Goal: Communication & Community: Ask a question

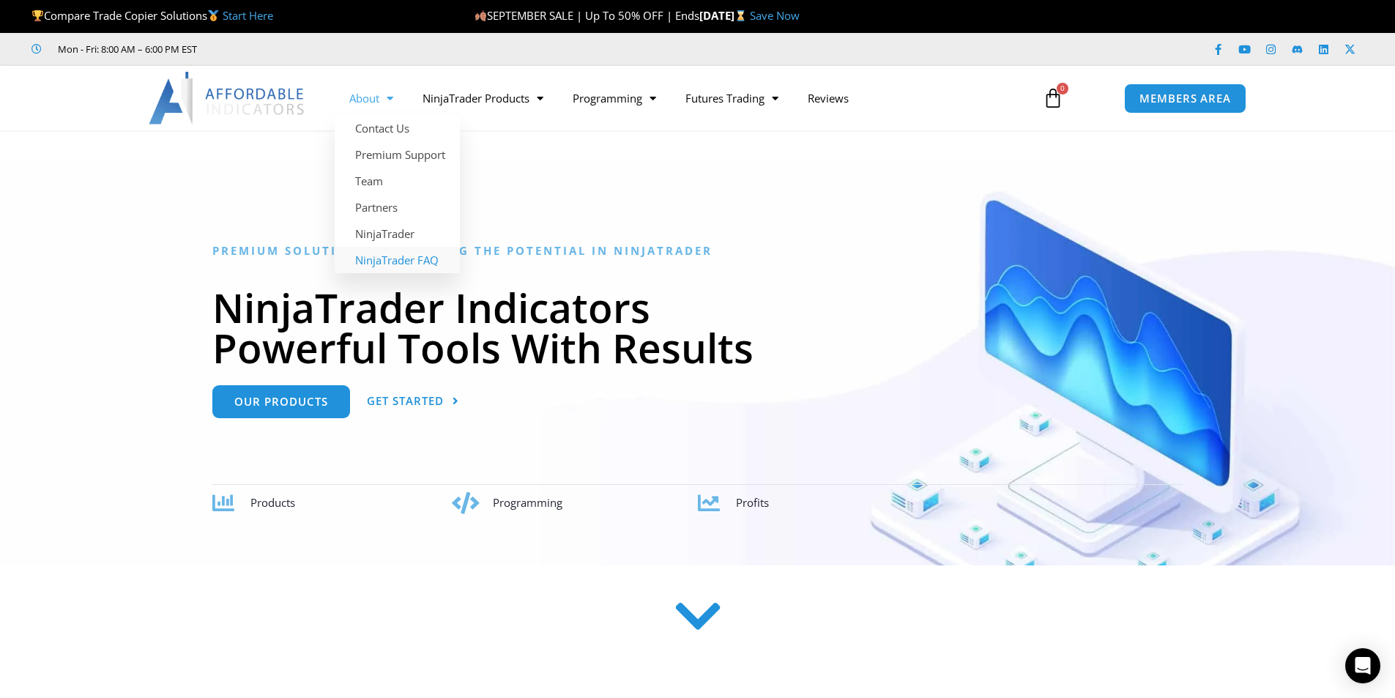
click at [382, 264] on link "NinjaTrader FAQ" at bounding box center [397, 260] width 125 height 26
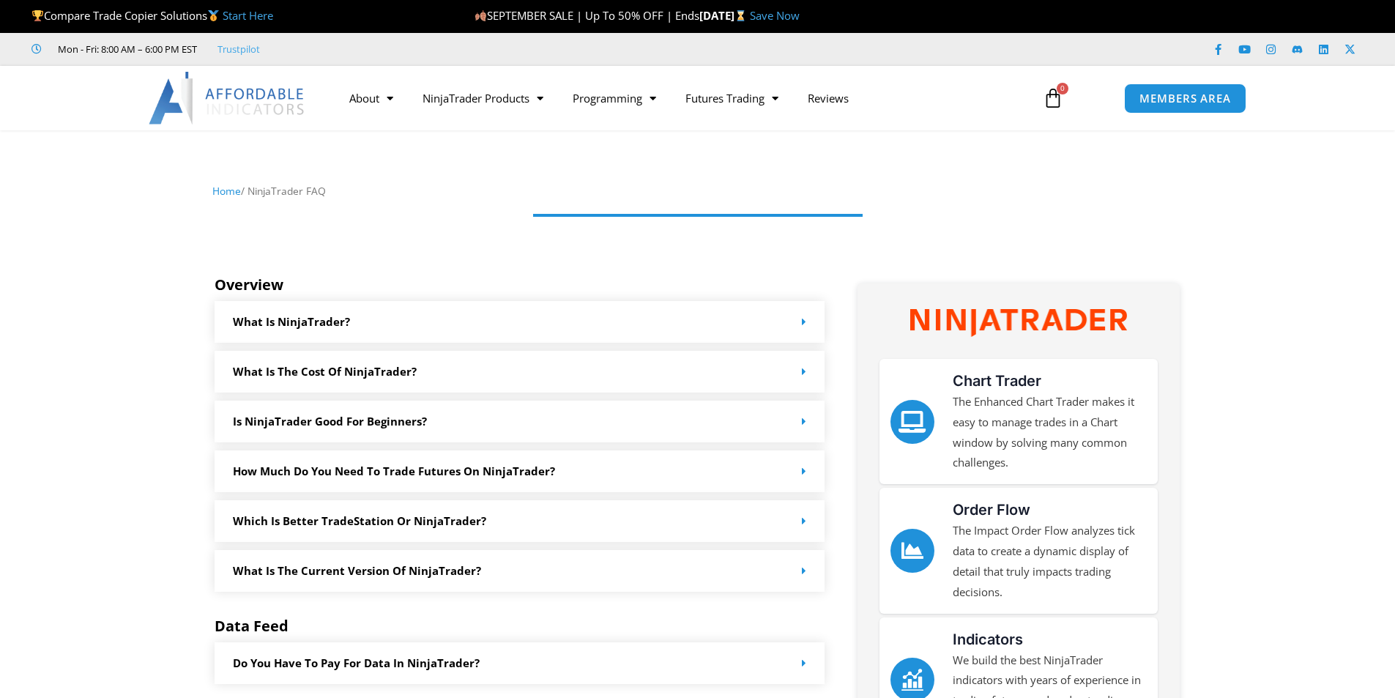
click at [612, 214] on span at bounding box center [698, 215] width 330 height 3
click at [620, 209] on div "Home / NinjaTrader FAQ" at bounding box center [697, 196] width 970 height 29
click at [573, 201] on div "Home / NinjaTrader FAQ" at bounding box center [697, 196] width 970 height 29
click at [622, 189] on nav "Home / NinjaTrader FAQ" at bounding box center [697, 191] width 970 height 19
drag, startPoint x: 622, startPoint y: 189, endPoint x: 589, endPoint y: 209, distance: 38.8
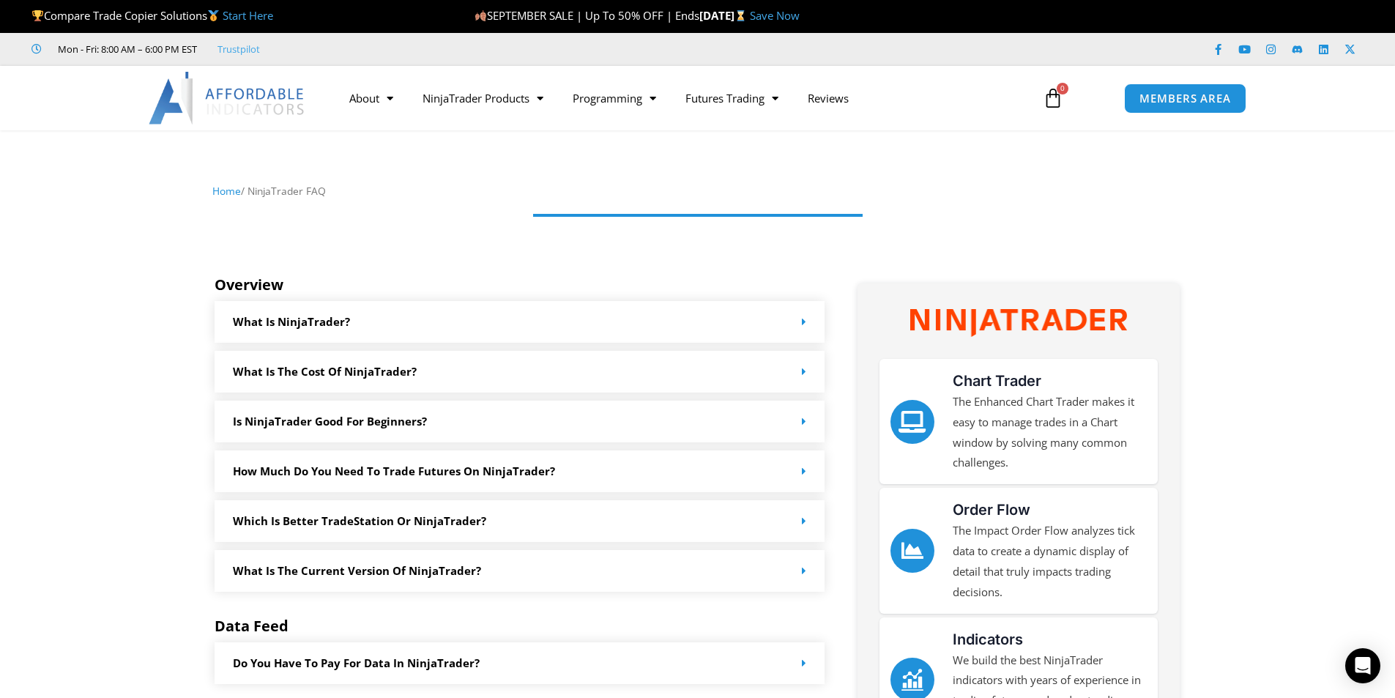
click at [609, 198] on nav "Home / NinjaTrader FAQ" at bounding box center [697, 191] width 970 height 19
click at [589, 209] on div at bounding box center [698, 215] width 886 height 12
drag, startPoint x: 579, startPoint y: 223, endPoint x: 551, endPoint y: 245, distance: 36.0
click at [560, 239] on div at bounding box center [697, 224] width 915 height 29
click at [543, 249] on div at bounding box center [697, 239] width 1380 height 59
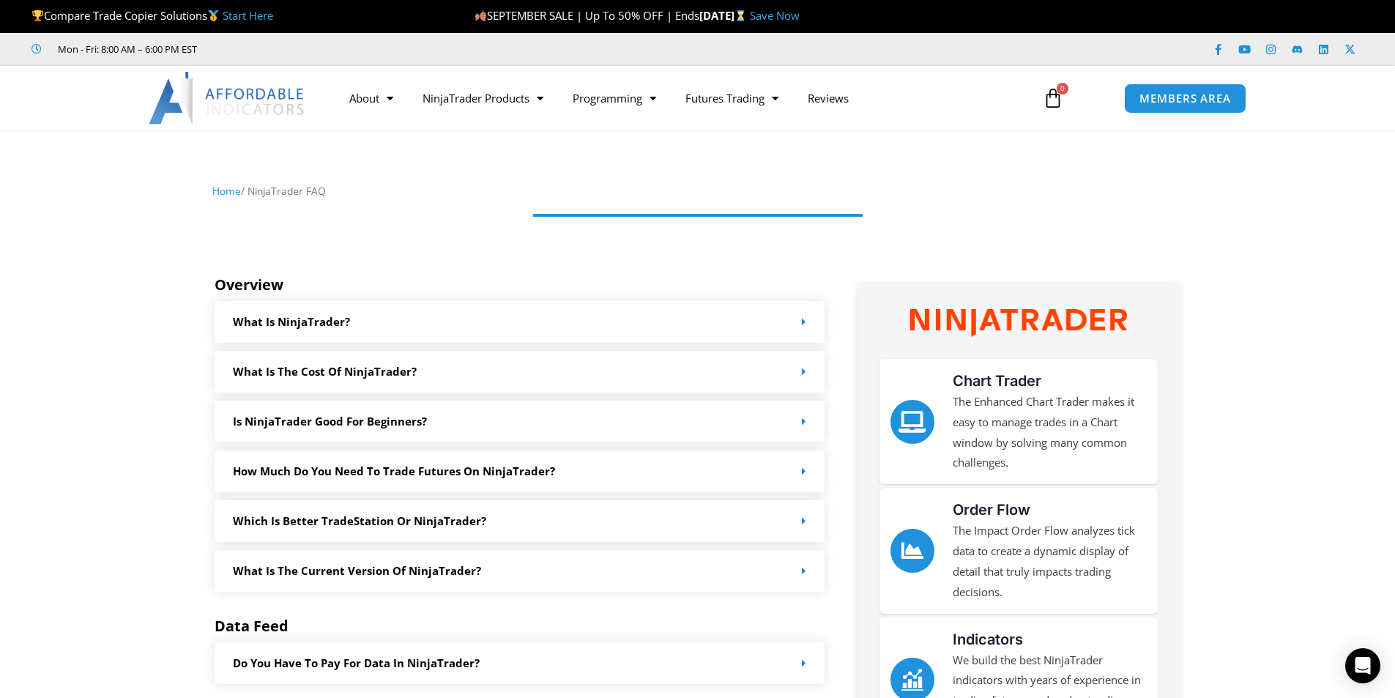
click at [568, 193] on nav "Home / NinjaTrader FAQ" at bounding box center [697, 191] width 970 height 19
click at [539, 209] on div "Home / NinjaTrader FAQ" at bounding box center [697, 196] width 970 height 29
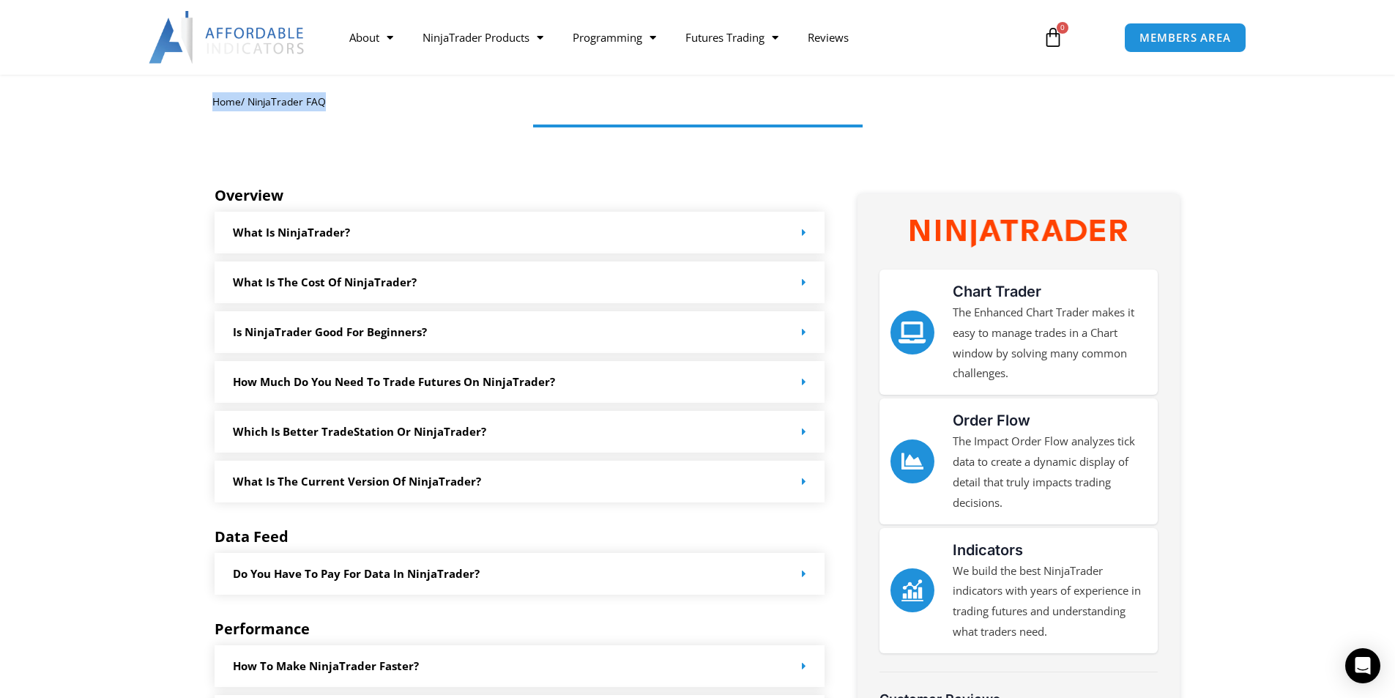
scroll to position [220, 0]
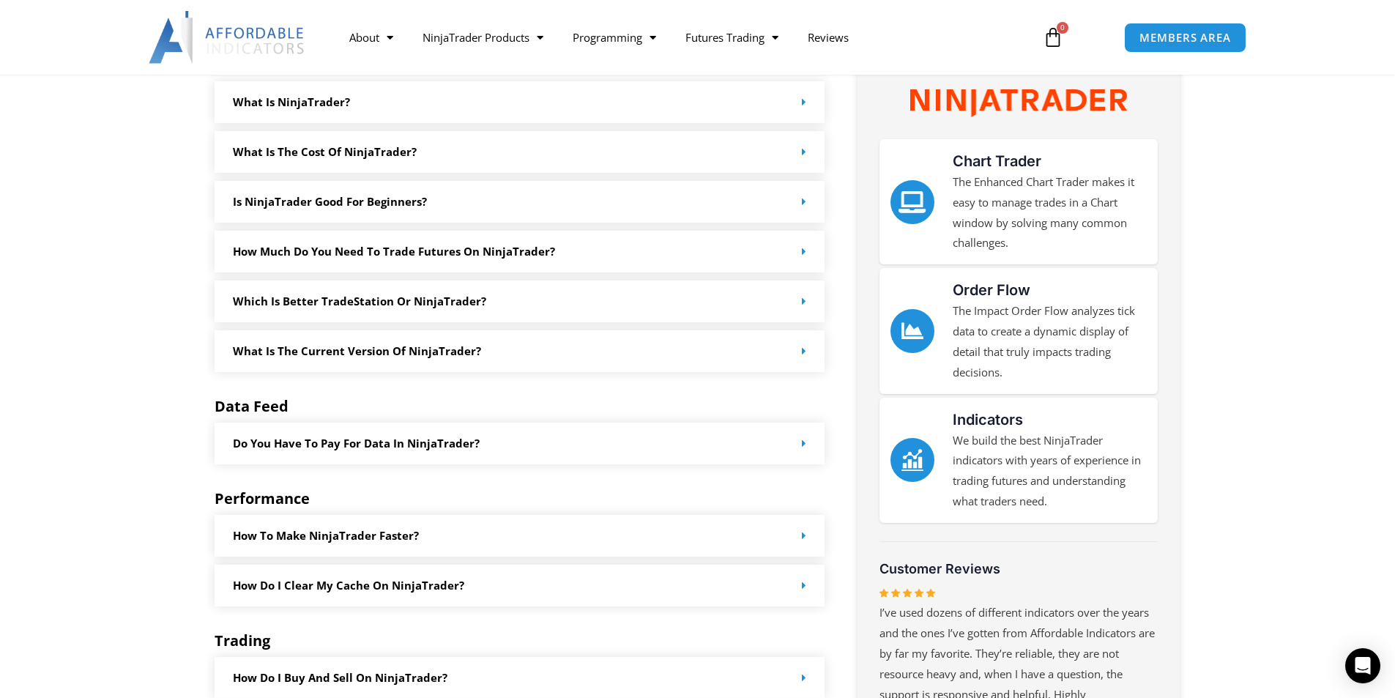
drag, startPoint x: 135, startPoint y: 177, endPoint x: 27, endPoint y: 467, distance: 309.6
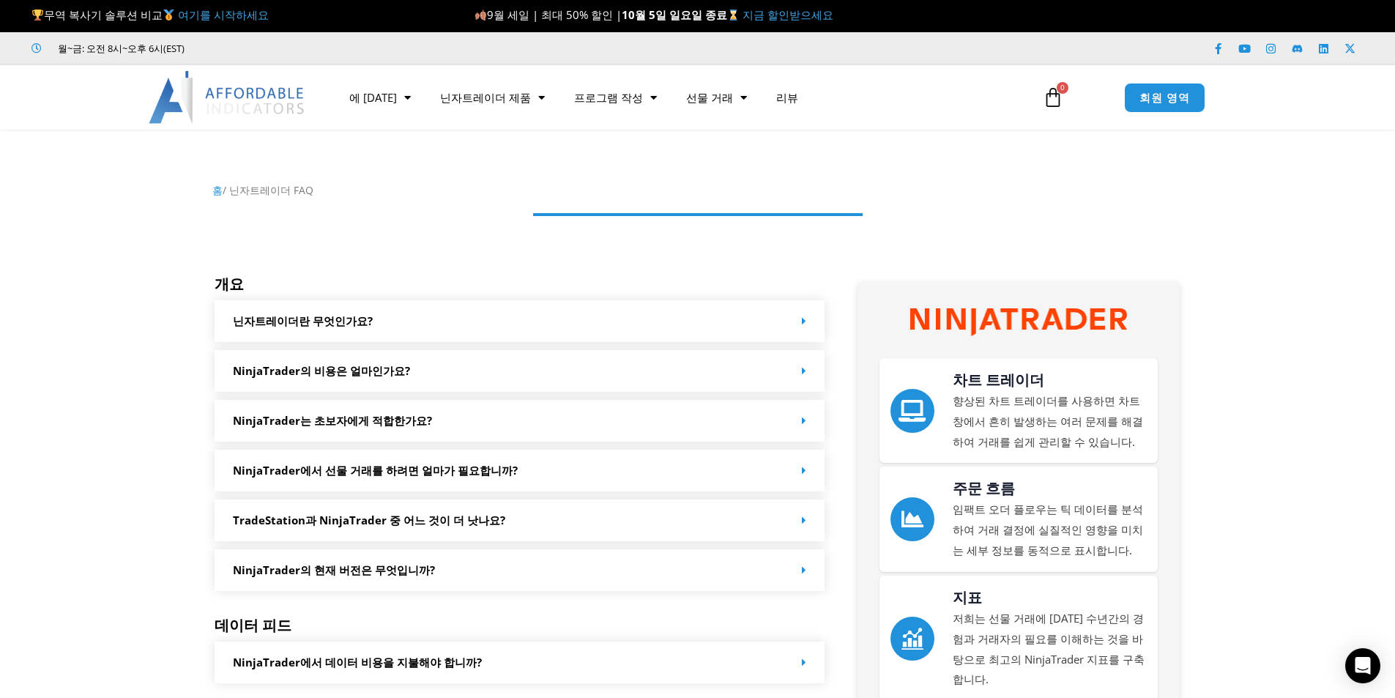
scroll to position [0, 0]
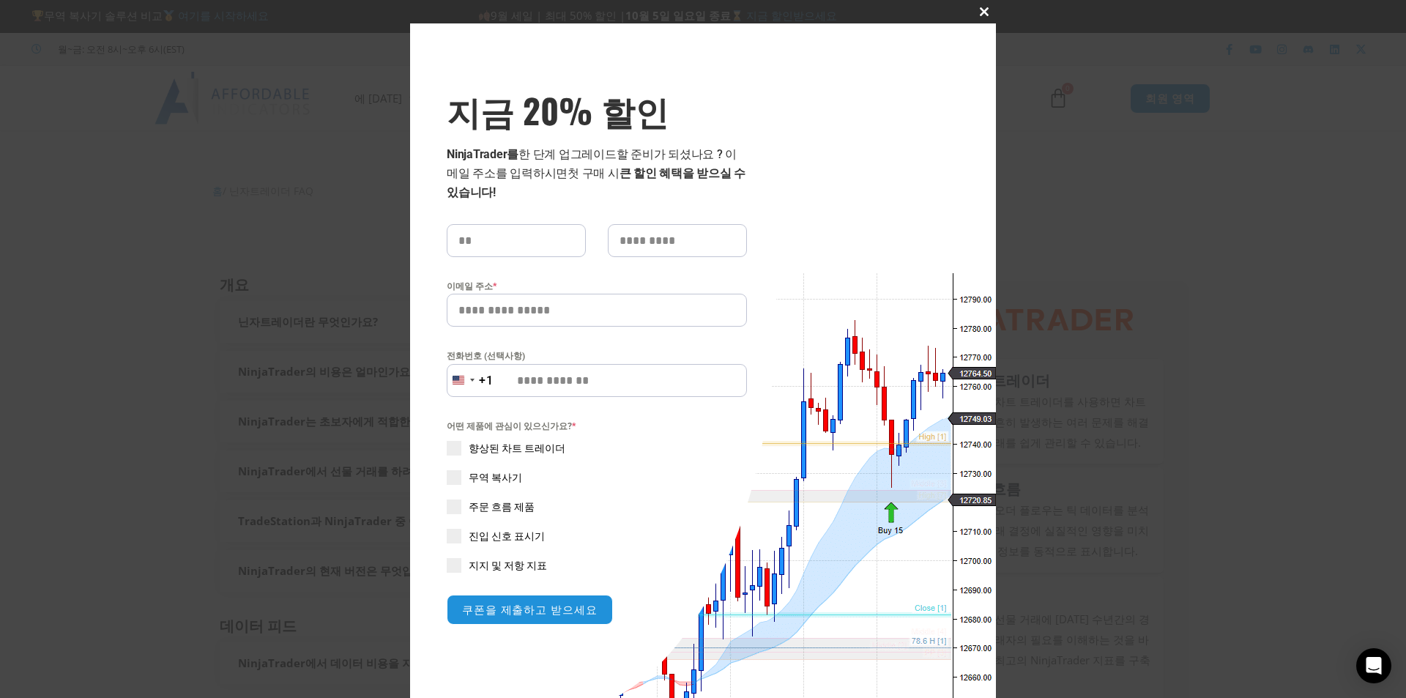
click at [975, 16] on button "이 모듈을 닫습니다" at bounding box center [984, 11] width 23 height 23
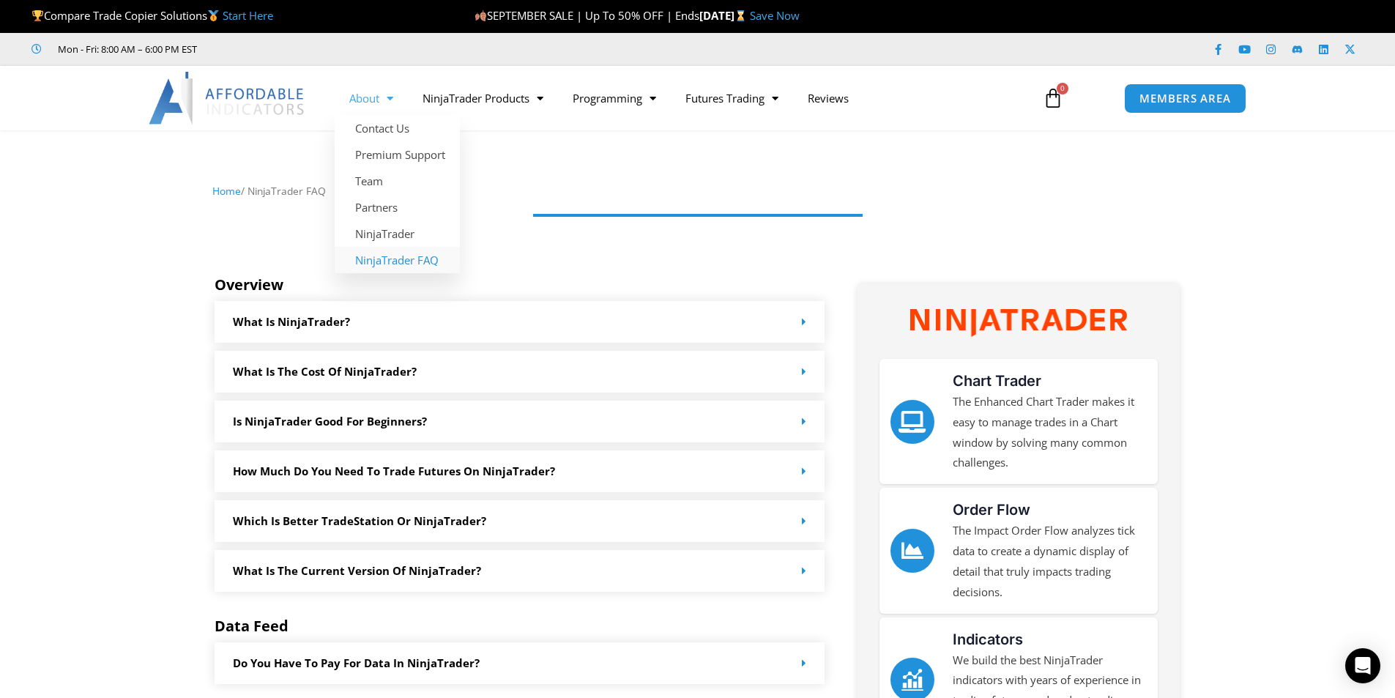
click at [387, 99] on span "Menu" at bounding box center [386, 99] width 14 height 26
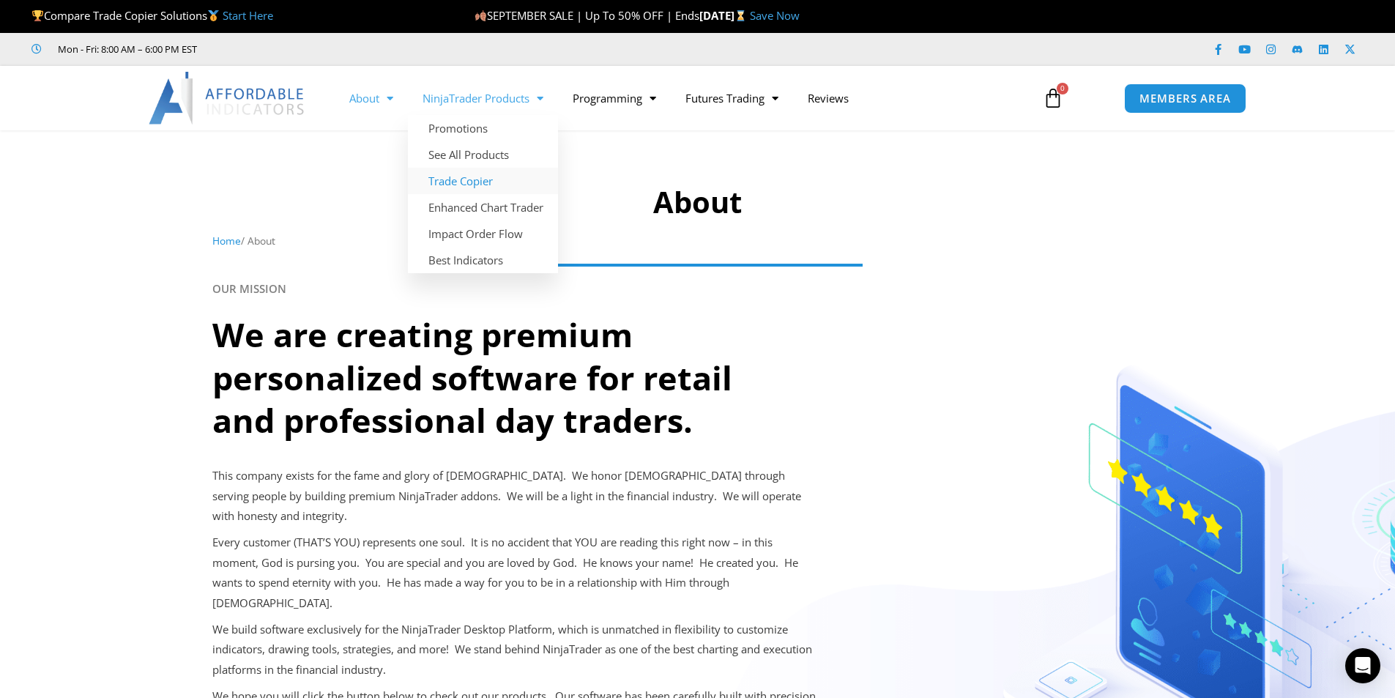
click at [461, 181] on link "Trade Copier" at bounding box center [483, 181] width 150 height 26
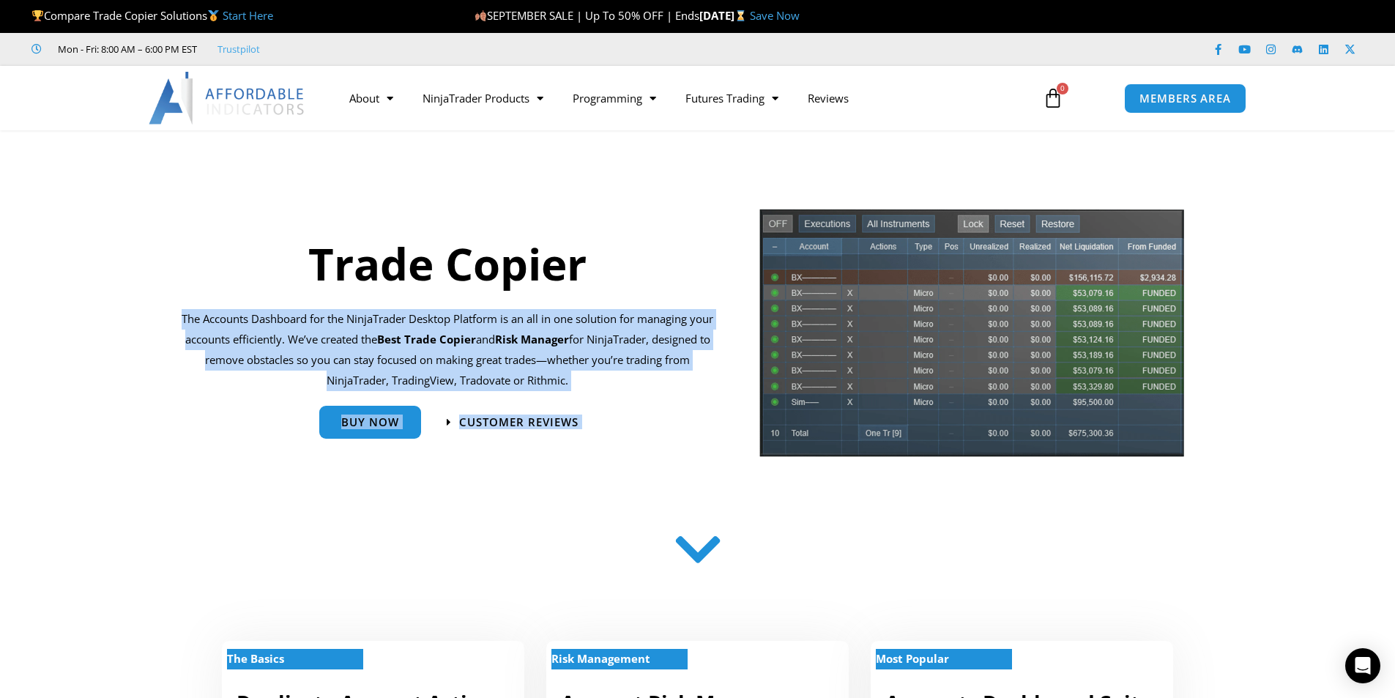
drag, startPoint x: 188, startPoint y: 315, endPoint x: 782, endPoint y: 369, distance: 596.4
click at [770, 368] on div "Trade Copier The Accounts Dashboard for the NinjaTrader Desktop Platform is an …" at bounding box center [683, 338] width 1025 height 276
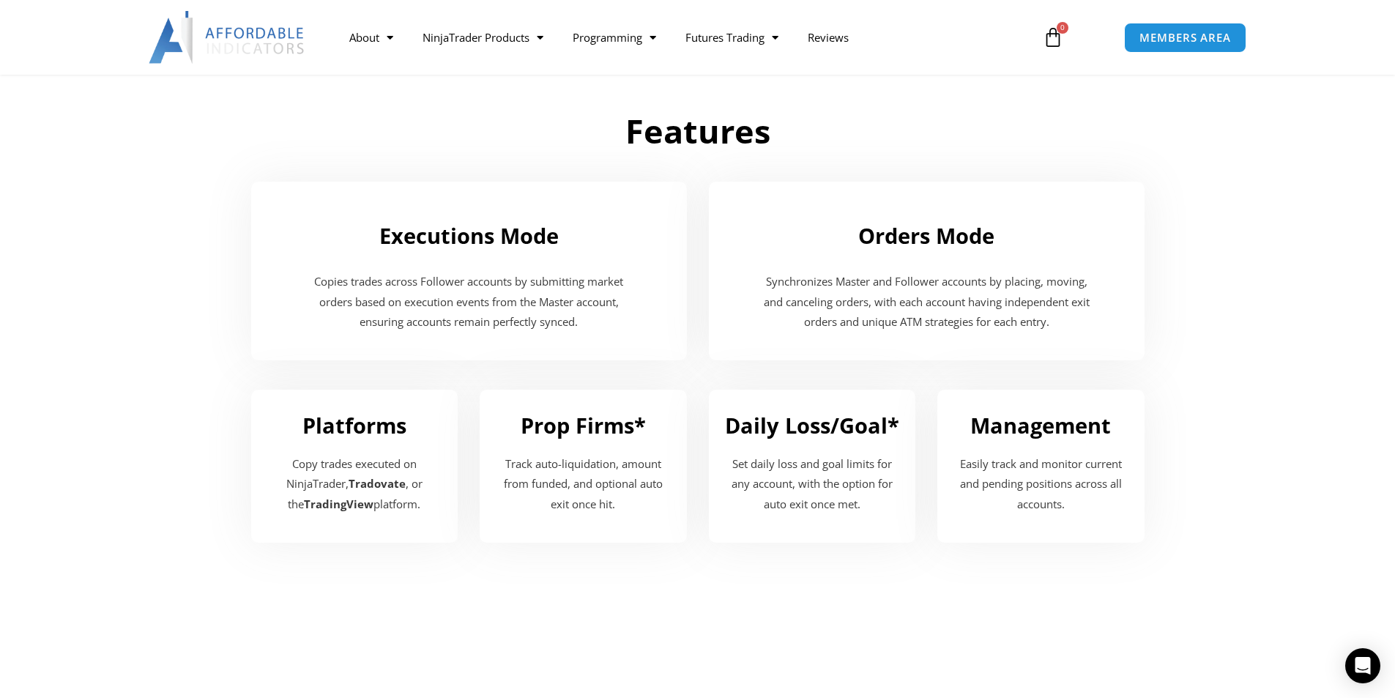
scroll to position [1538, 0]
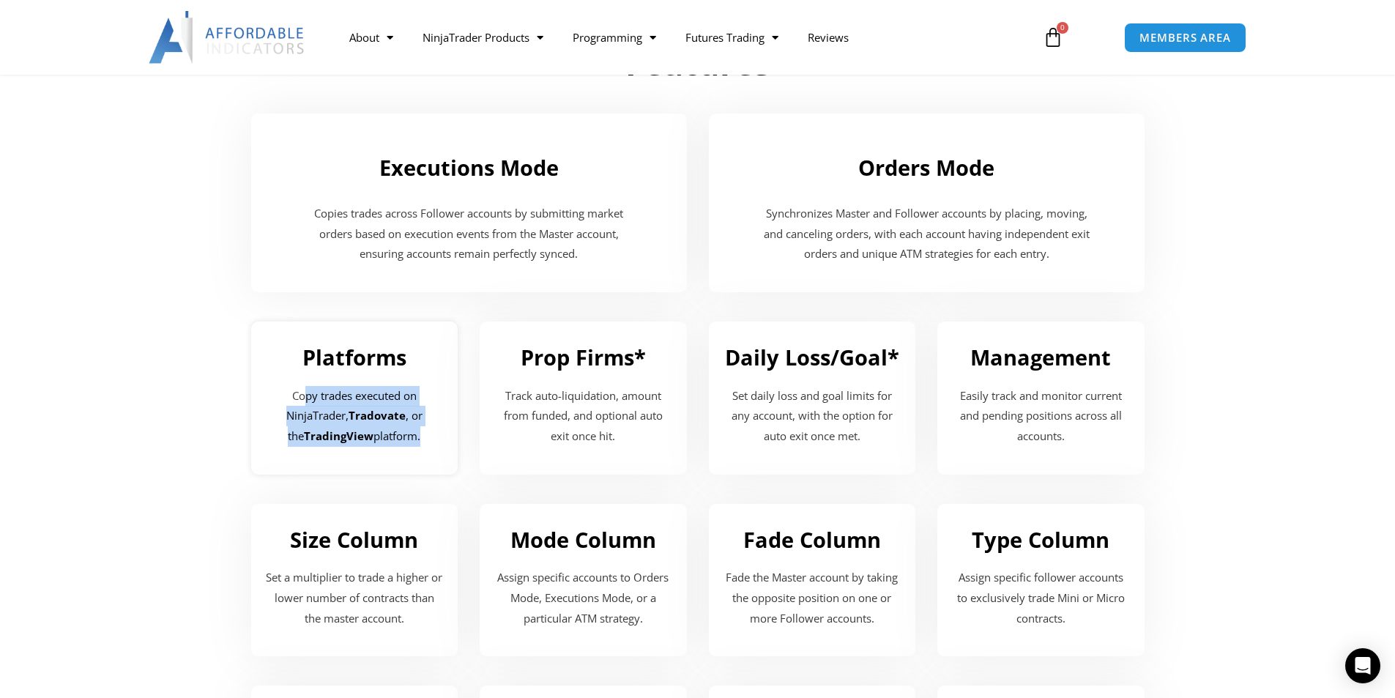
drag, startPoint x: 410, startPoint y: 439, endPoint x: 306, endPoint y: 398, distance: 111.8
click at [306, 398] on p "Copy trades executed on NinjaTrader, Tradovate , or the TradingView platform." at bounding box center [355, 417] width 178 height 62
drag, startPoint x: 297, startPoint y: 398, endPoint x: 444, endPoint y: 436, distance: 151.9
click at [444, 436] on div "Platforms Copy trades executed on NinjaTrader, Tradovate , or the TradingView p…" at bounding box center [354, 397] width 207 height 153
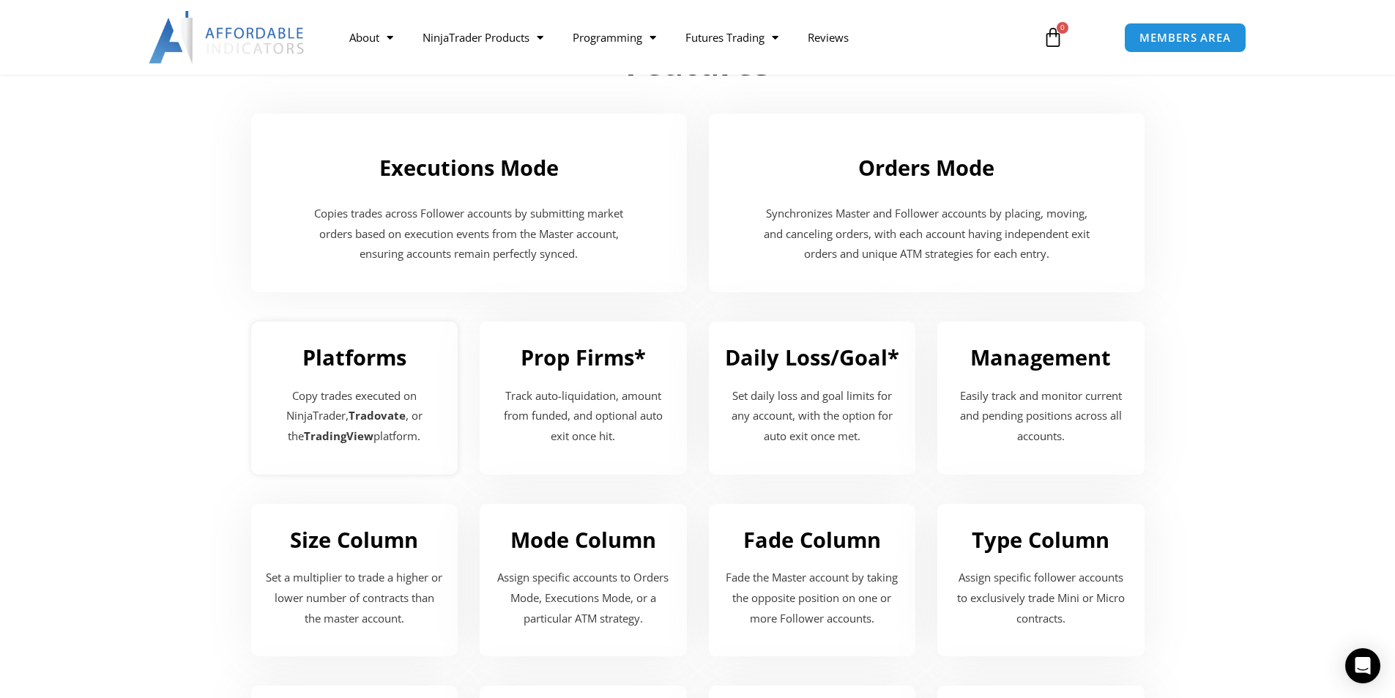
click at [430, 437] on p "Copy trades executed on NinjaTrader, Tradovate , or the TradingView platform." at bounding box center [355, 417] width 178 height 62
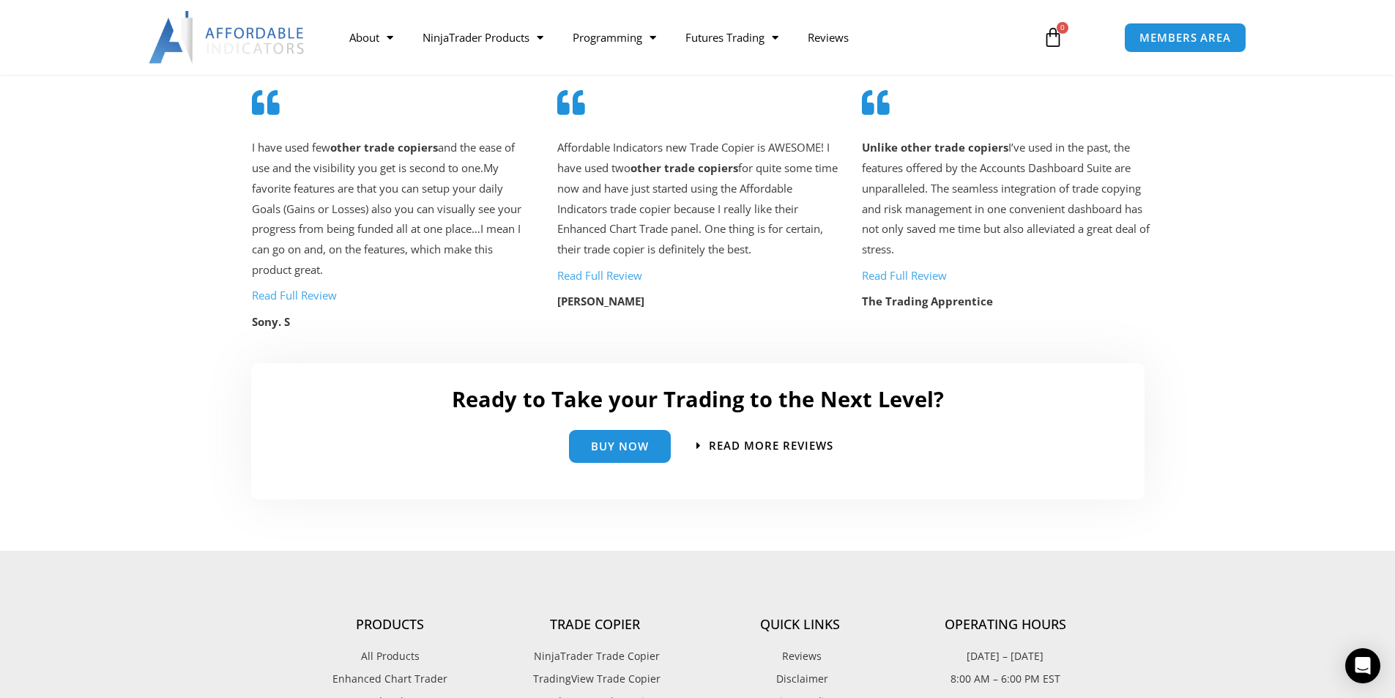
scroll to position [2929, 0]
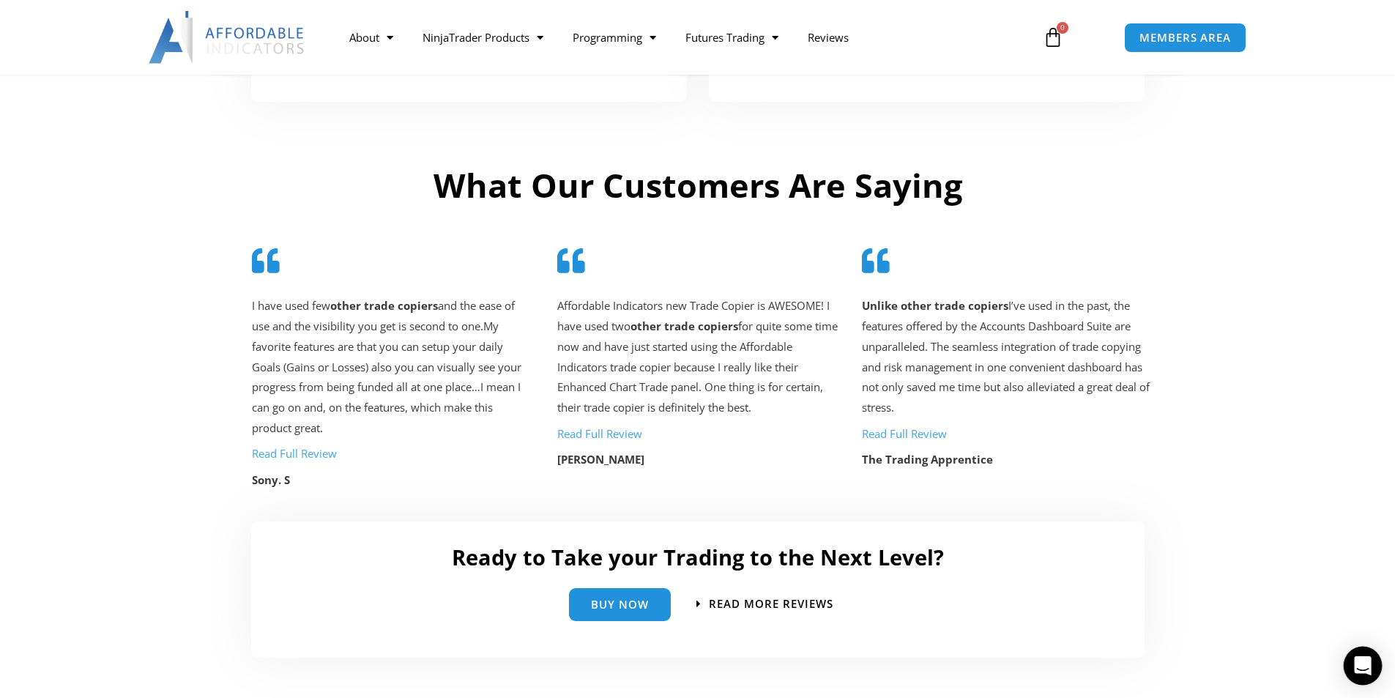
click at [1373, 668] on div "Open Intercom Messenger" at bounding box center [1363, 666] width 39 height 39
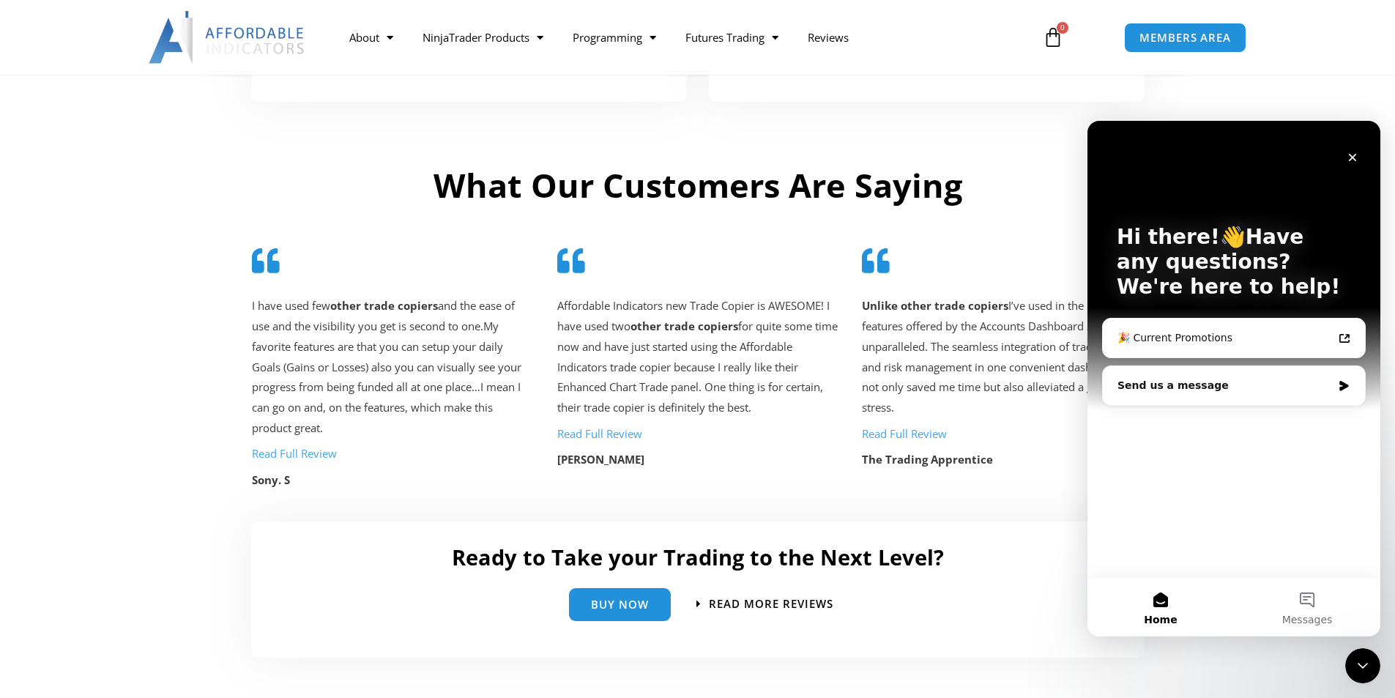
scroll to position [0, 0]
click at [1315, 609] on button "Messages" at bounding box center [1307, 607] width 146 height 59
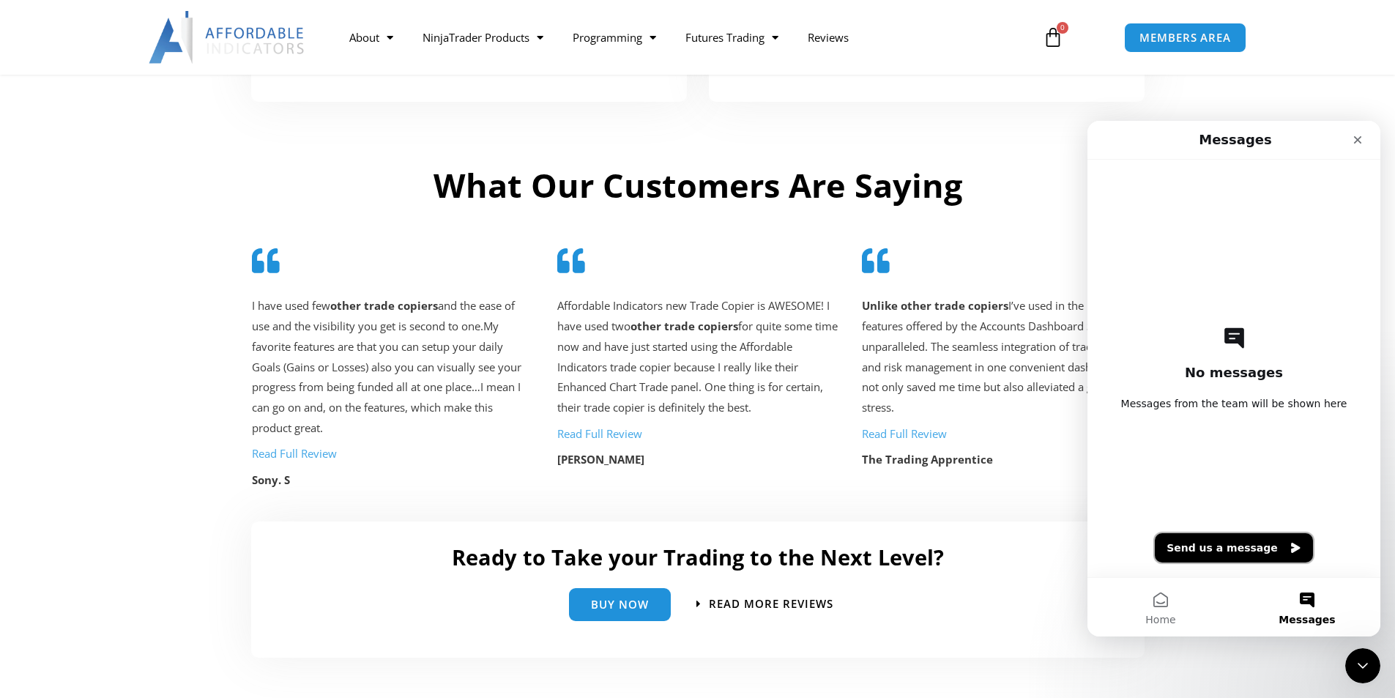
click at [1268, 542] on button "Send us a message" at bounding box center [1234, 547] width 158 height 29
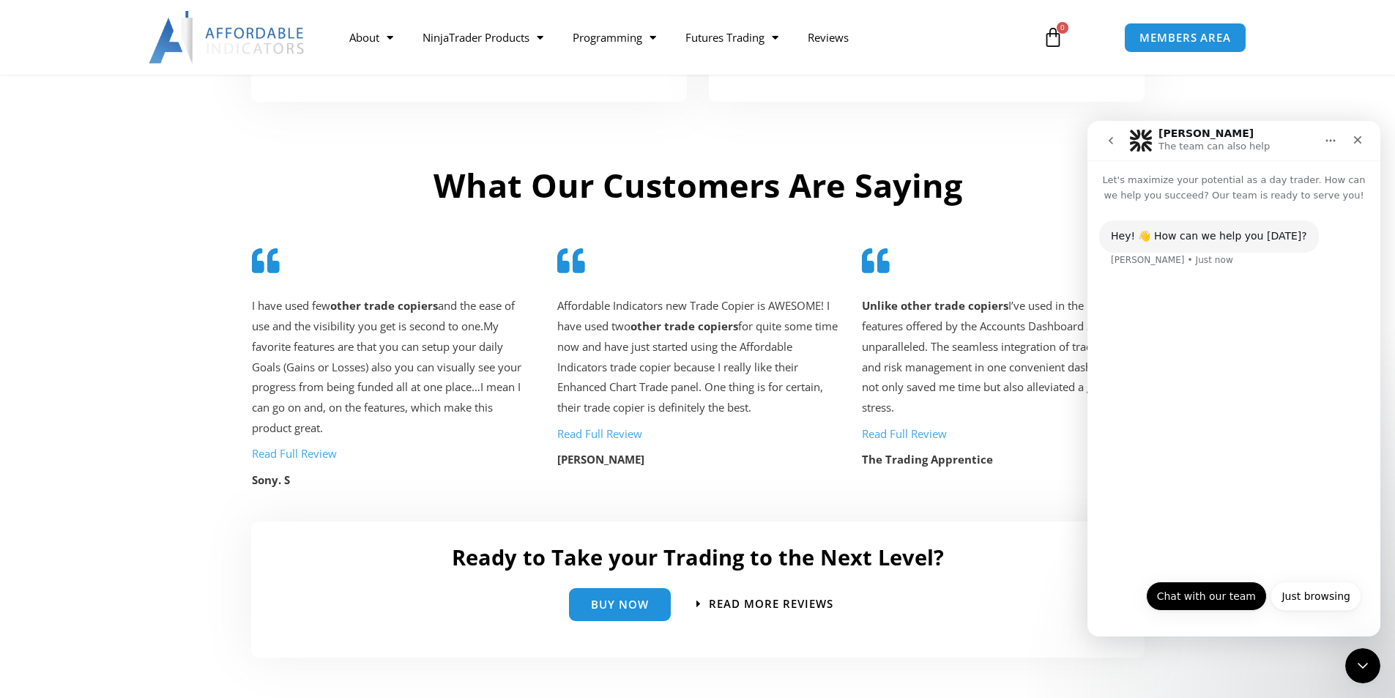
click at [1241, 594] on button "Chat with our team" at bounding box center [1206, 595] width 121 height 29
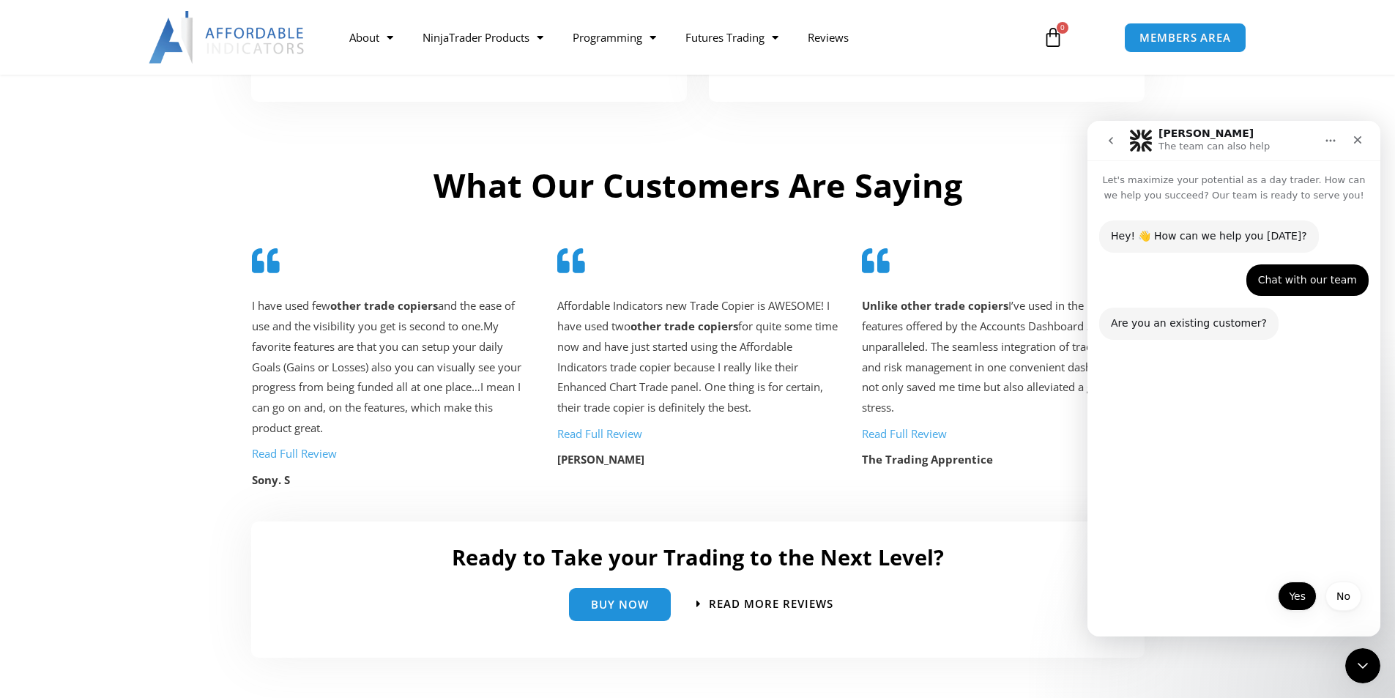
click at [1290, 602] on button "Yes" at bounding box center [1297, 595] width 39 height 29
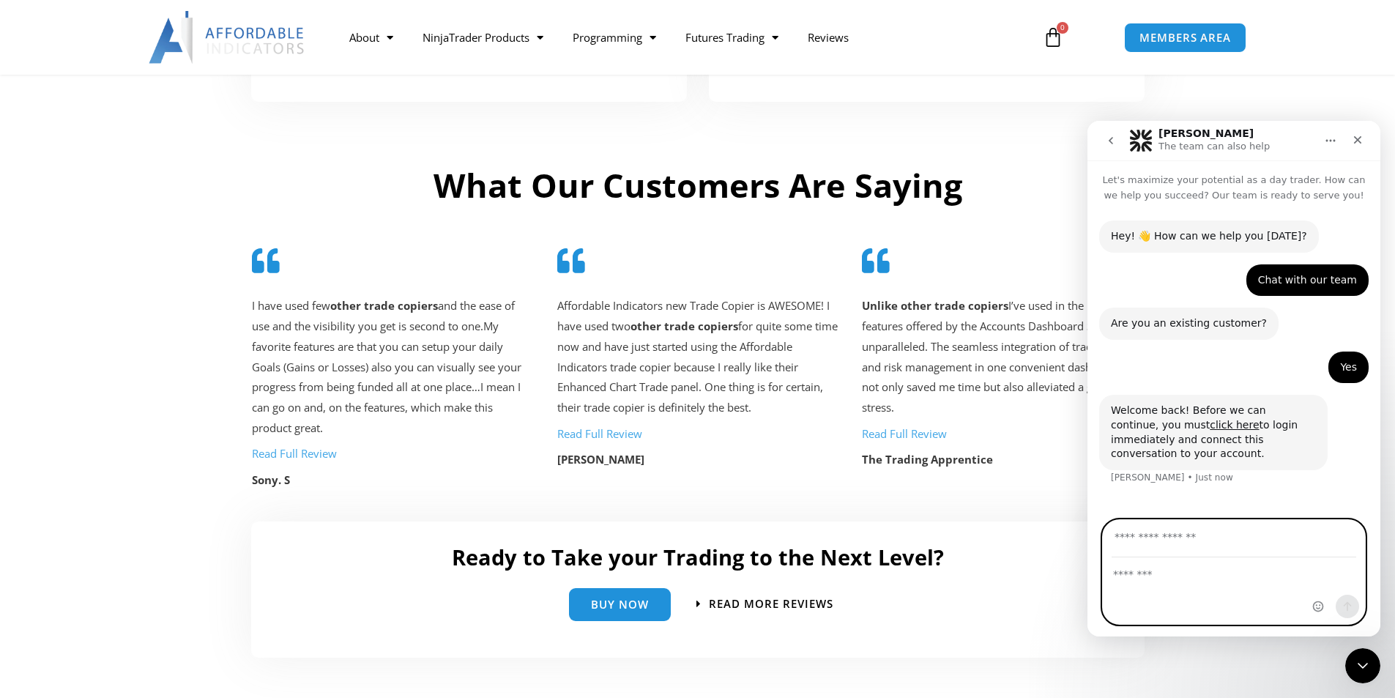
click at [1190, 539] on input "Your email" at bounding box center [1234, 538] width 245 height 37
type input "**********"
click at [1147, 570] on textarea "Message…" at bounding box center [1234, 570] width 262 height 25
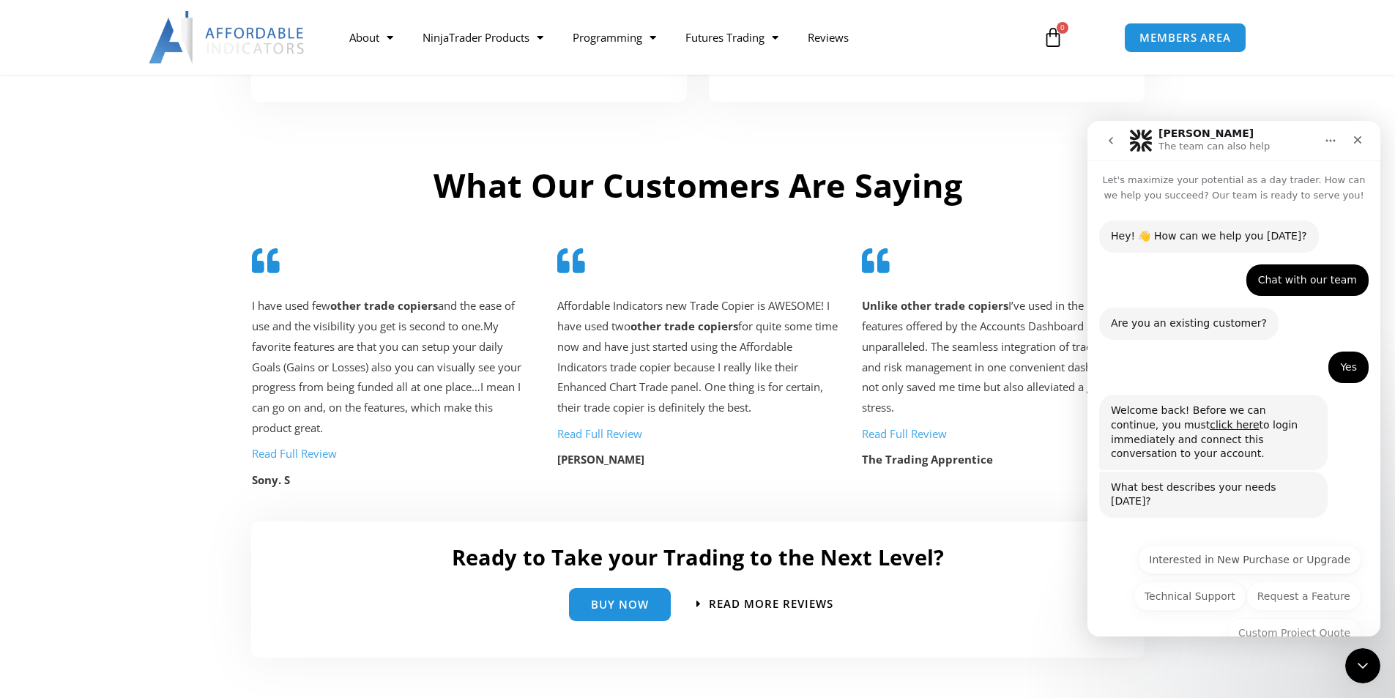
scroll to position [21, 0]
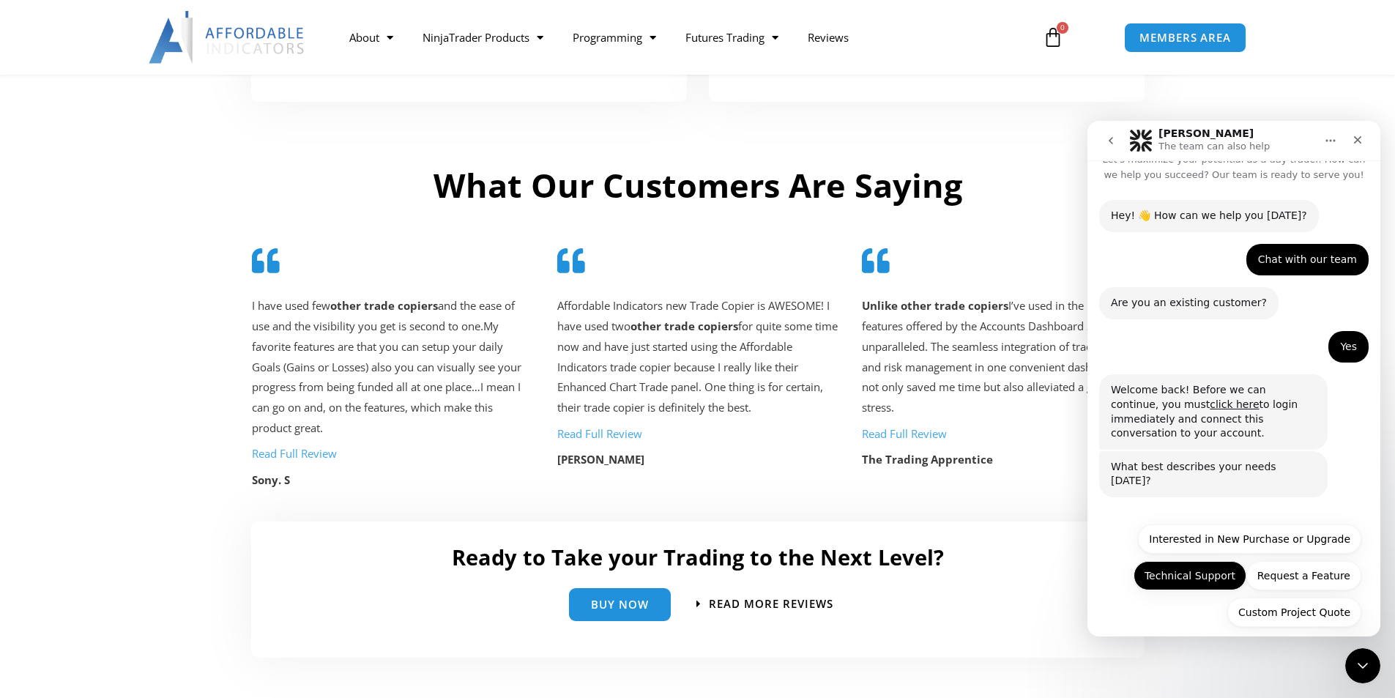
click at [1228, 561] on button "Technical Support" at bounding box center [1190, 575] width 113 height 29
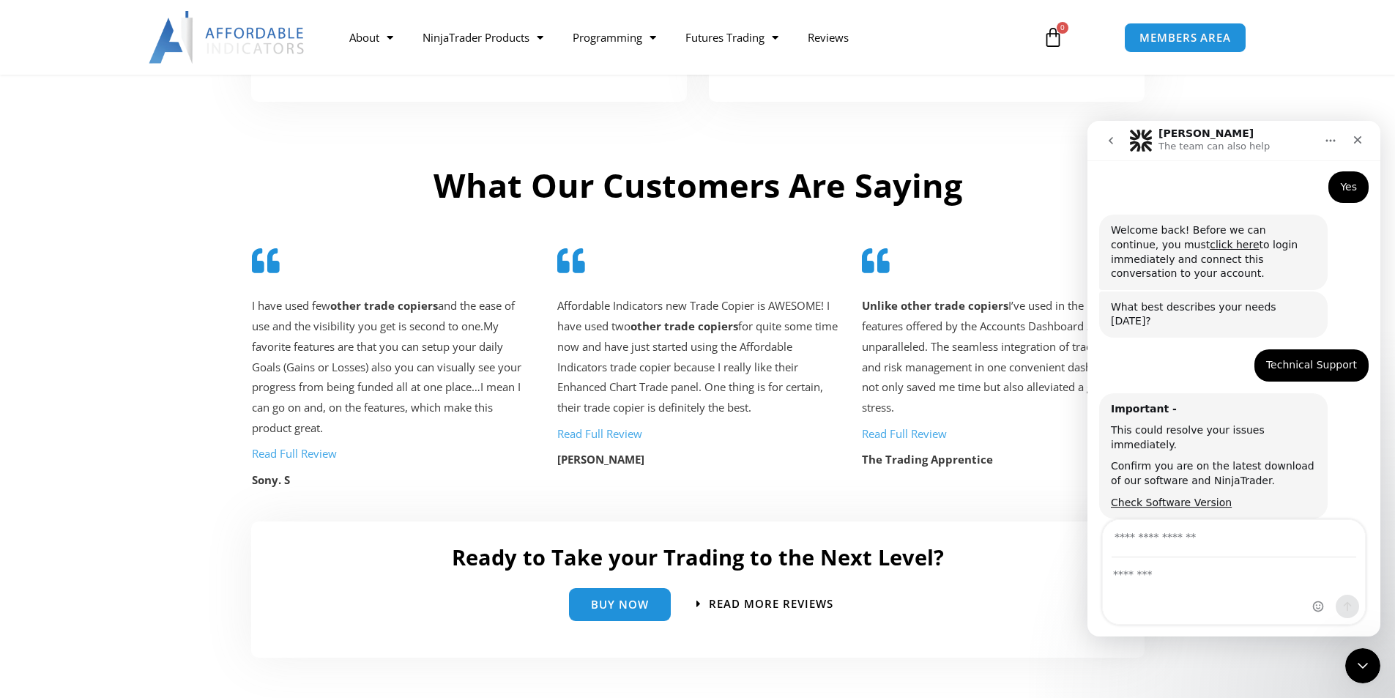
scroll to position [181, 0]
type input "**********"
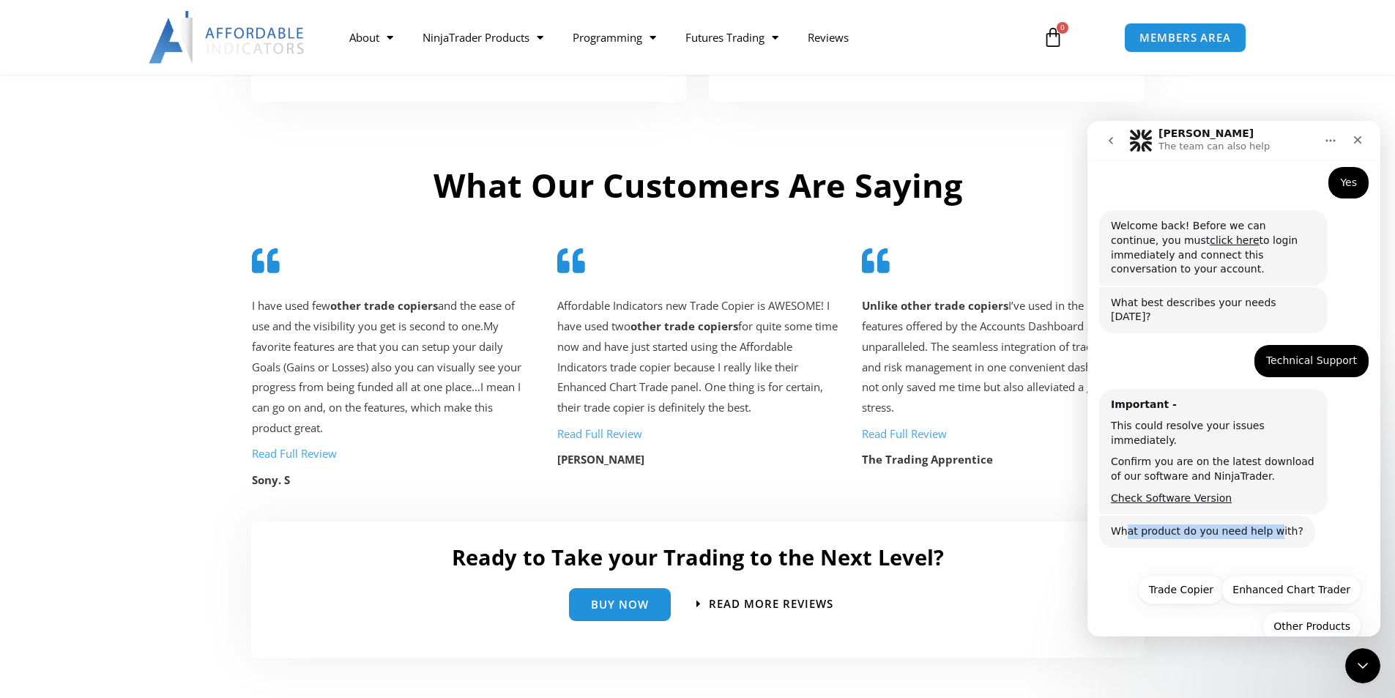
drag, startPoint x: 1127, startPoint y: 502, endPoint x: 1272, endPoint y: 502, distance: 145.0
click at [1272, 524] on div "What product do you need help with?" at bounding box center [1207, 531] width 193 height 15
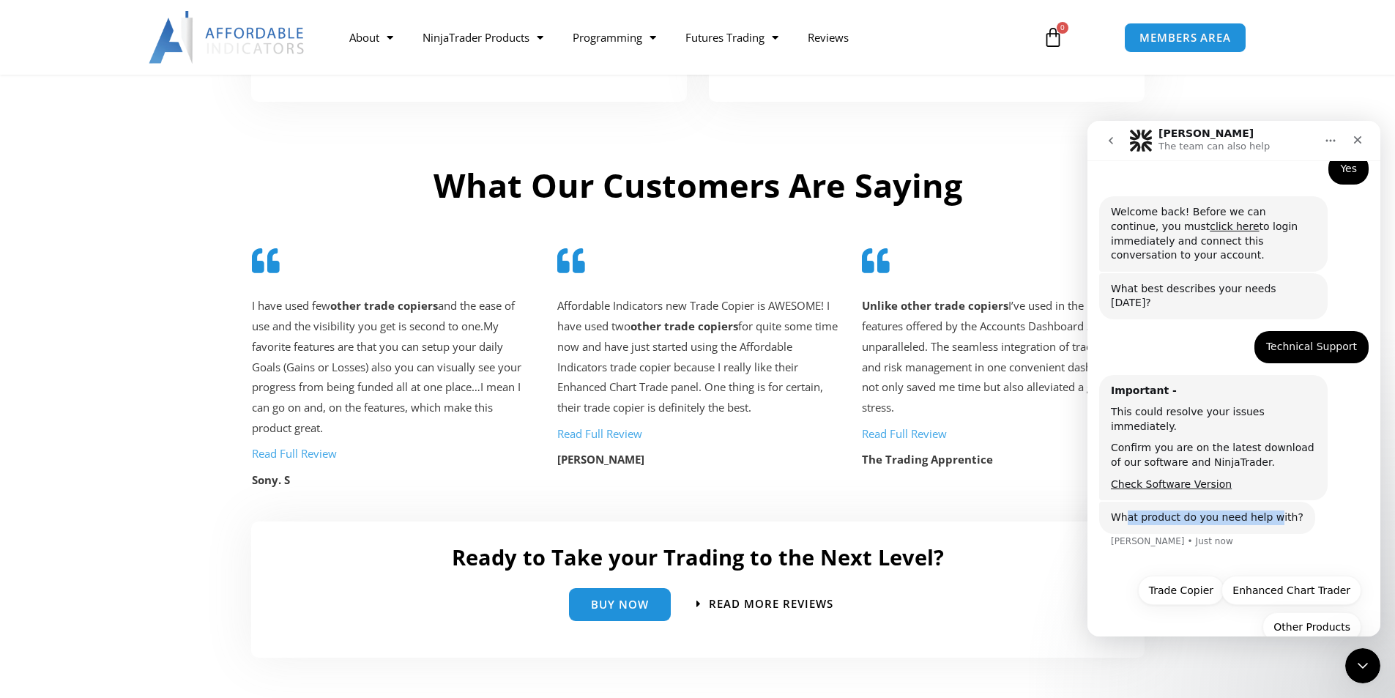
scroll to position [199, 0]
click at [1192, 575] on button "Trade Copier" at bounding box center [1181, 589] width 86 height 29
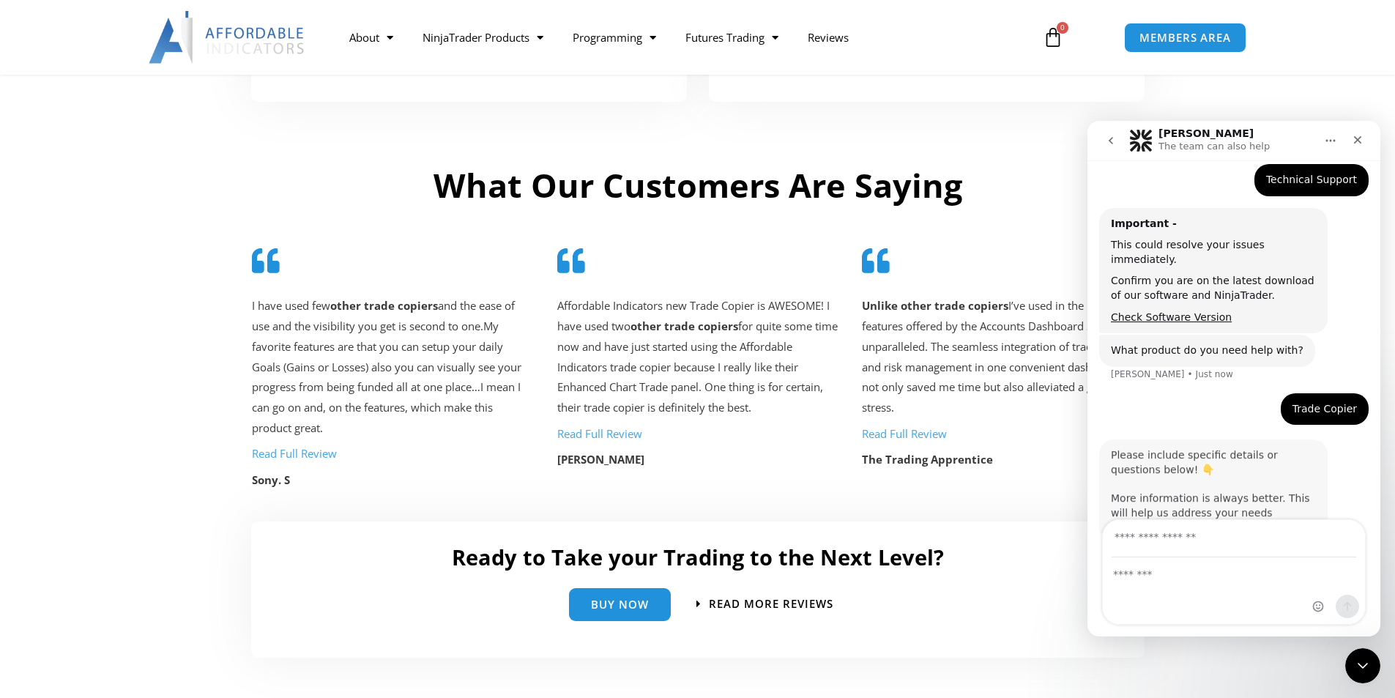
scroll to position [373, 0]
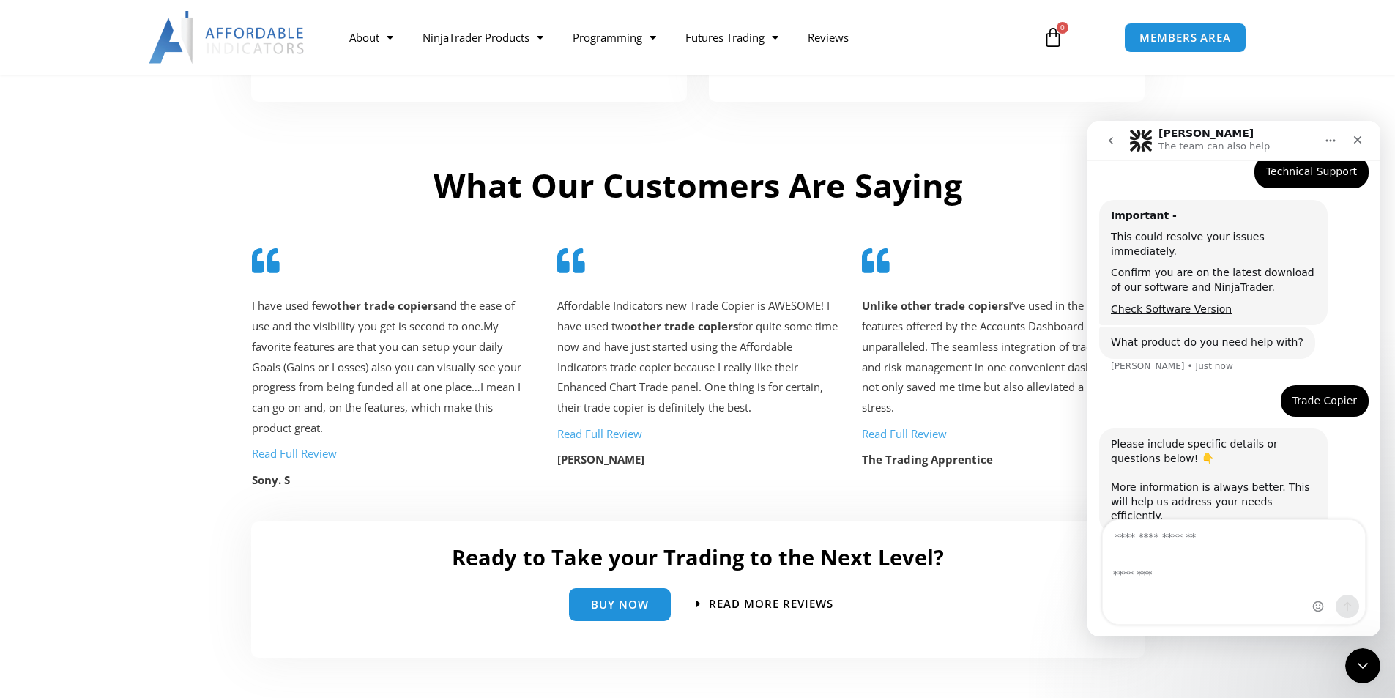
click at [1271, 458] on div "Please include specific details or questions below! 👇 ​ More information is alw…" at bounding box center [1213, 480] width 205 height 86
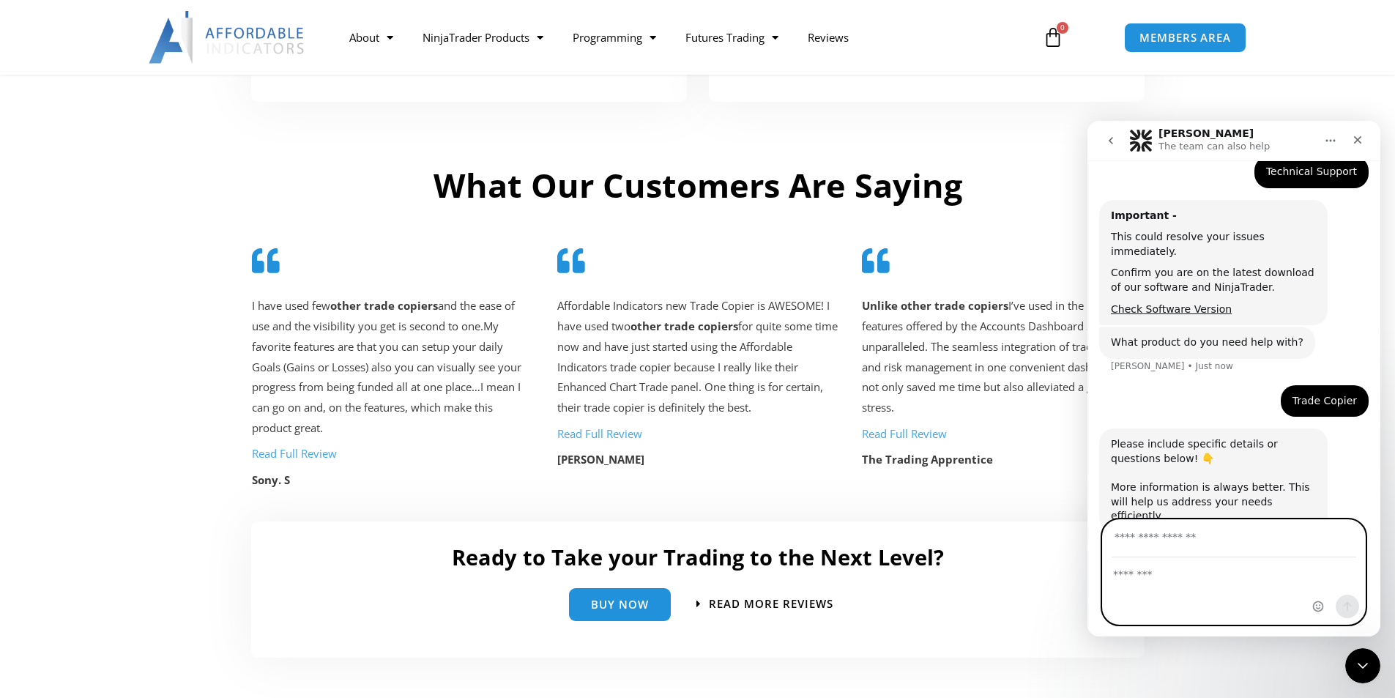
click at [1219, 578] on textarea "Message…" at bounding box center [1234, 570] width 262 height 25
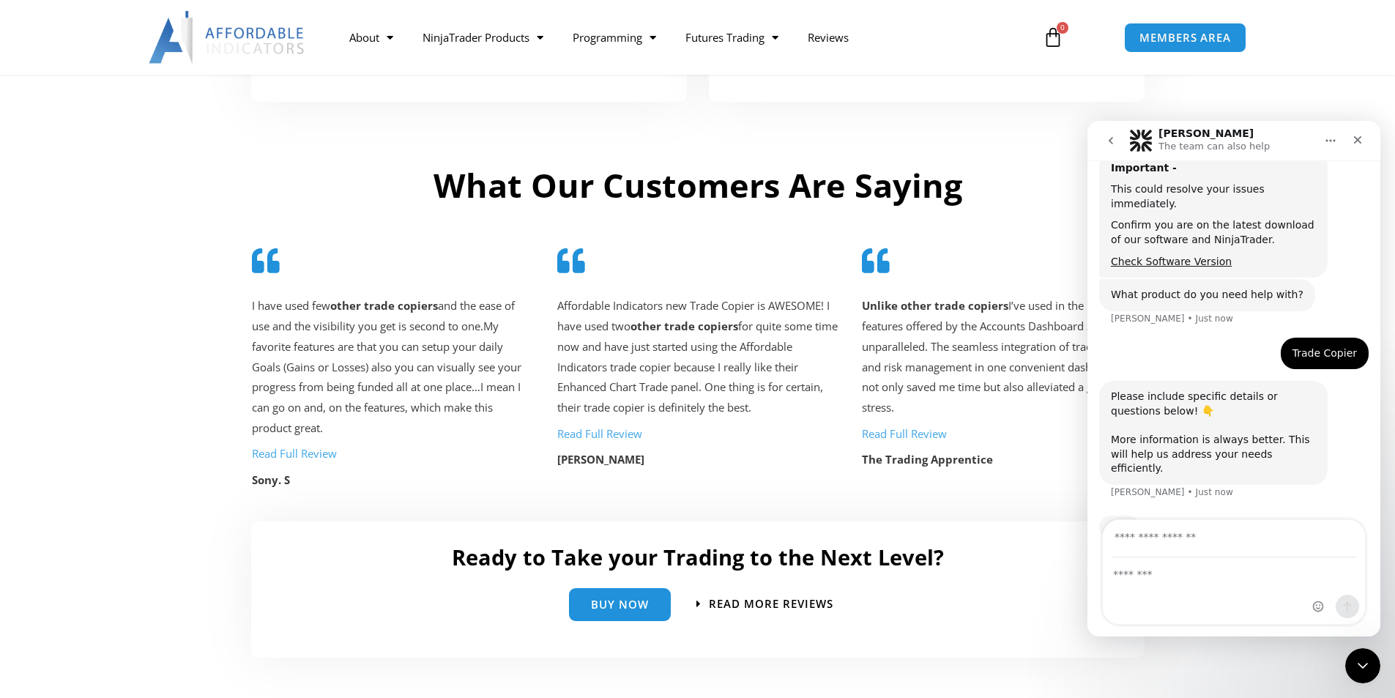
click at [1183, 584] on div "Intercom messenger" at bounding box center [1234, 591] width 262 height 66
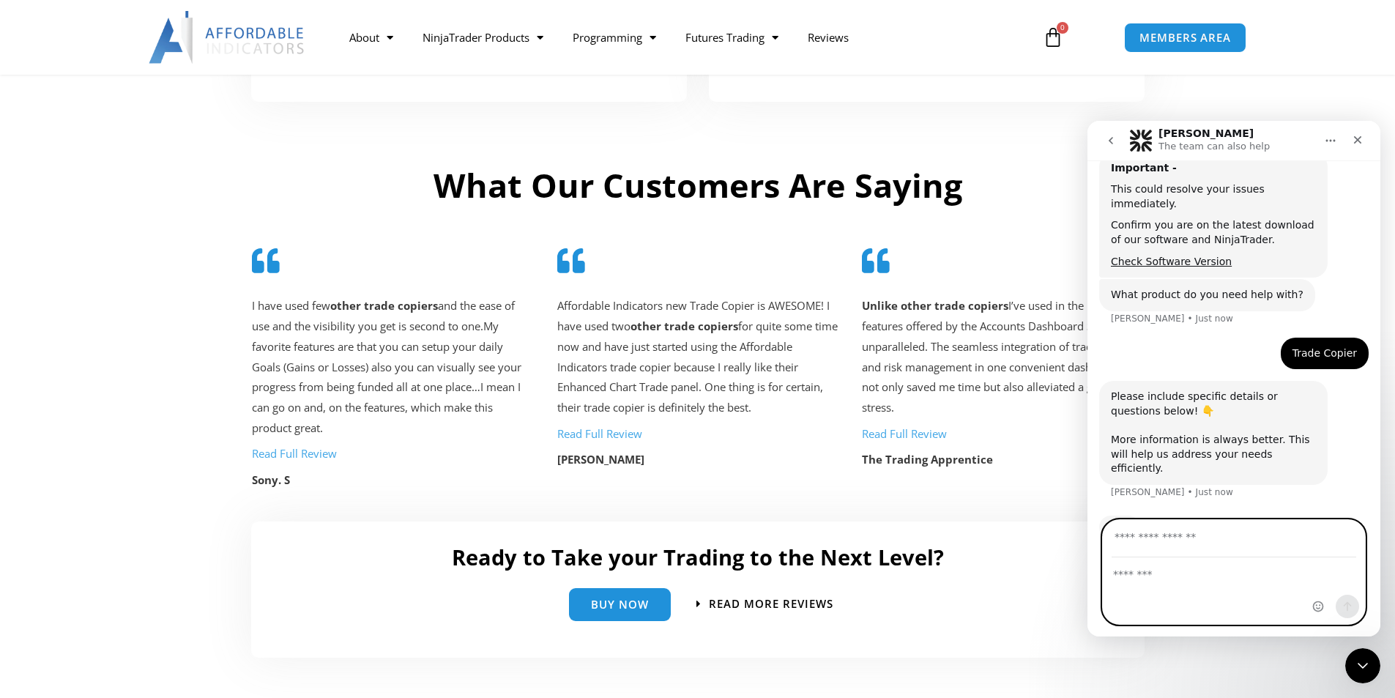
click at [1196, 573] on textarea "Message…" at bounding box center [1234, 570] width 262 height 25
paste textarea "**********"
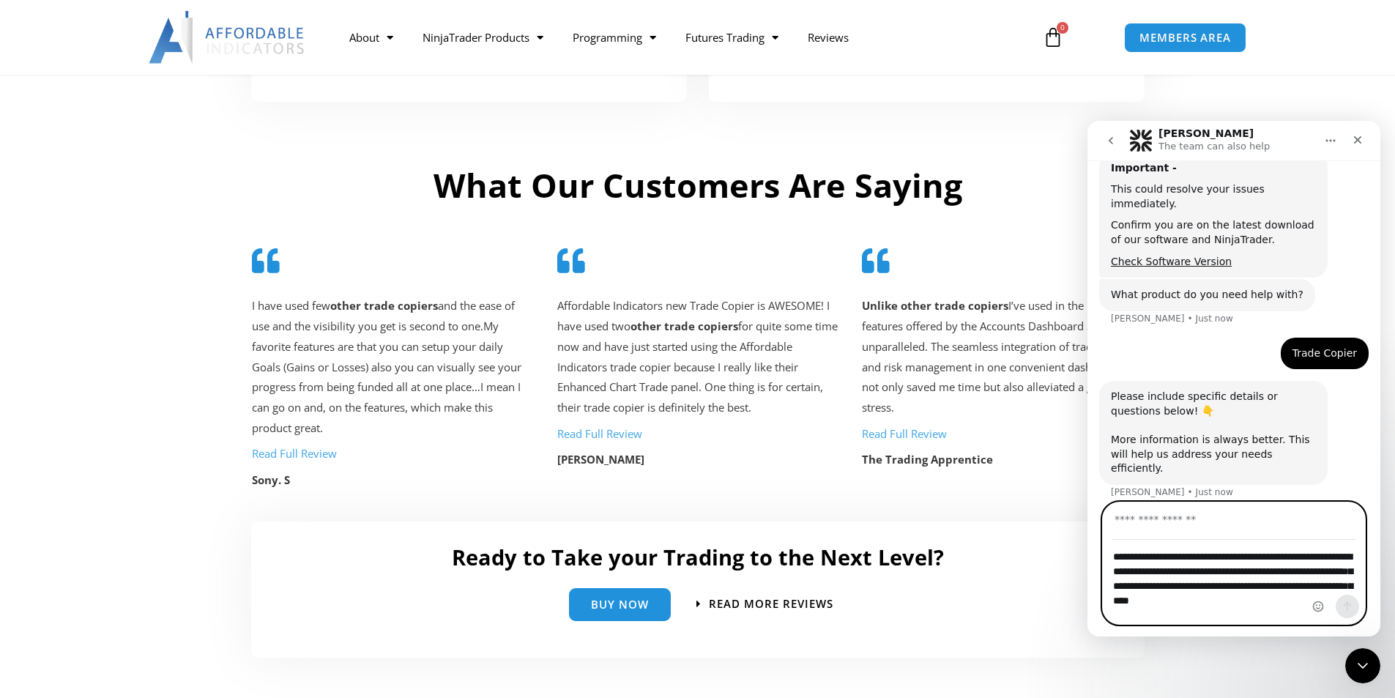
scroll to position [376, 0]
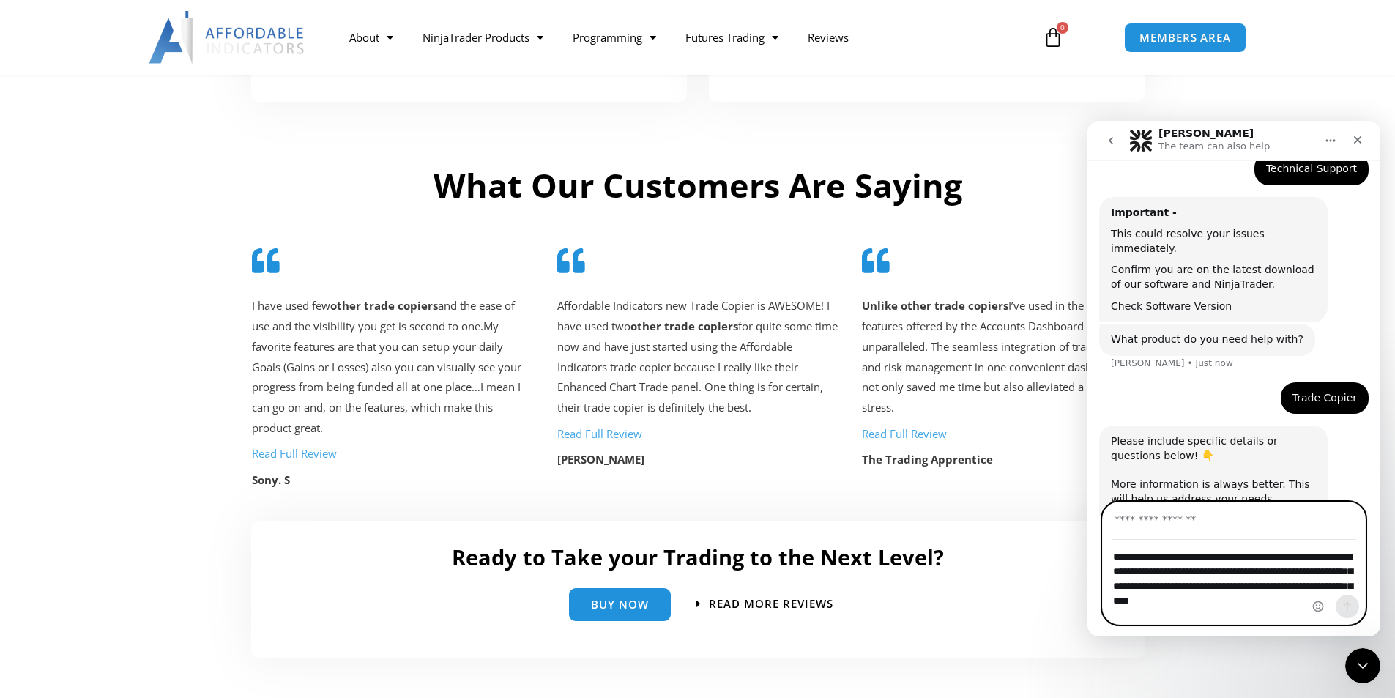
type textarea "**********"
click at [1223, 539] on input "Your email" at bounding box center [1234, 520] width 245 height 37
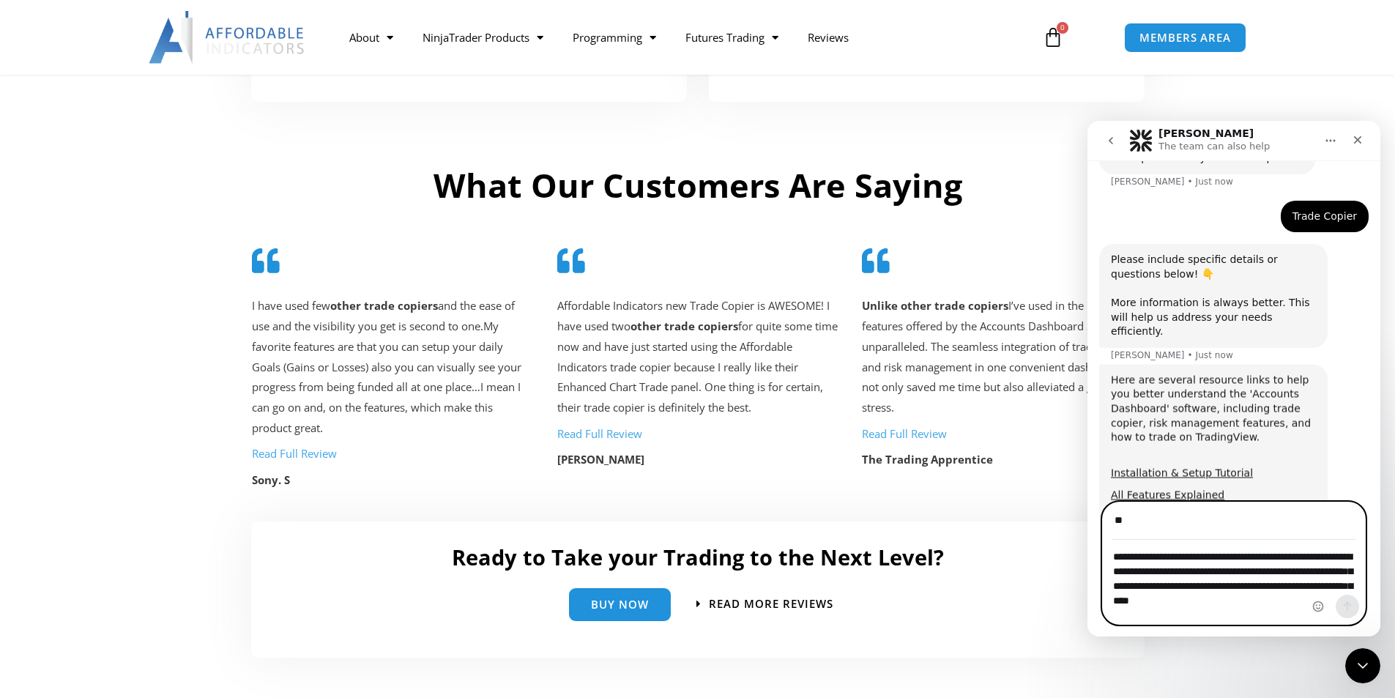
scroll to position [583, 0]
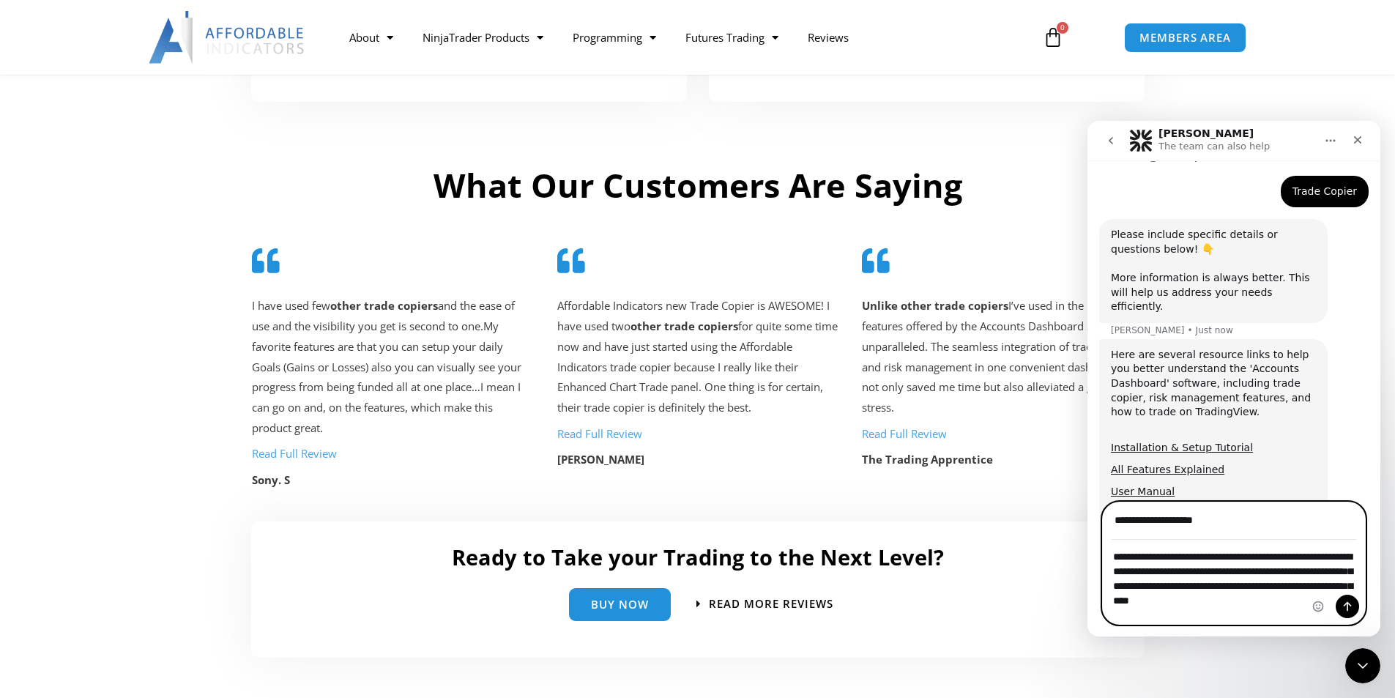
type input "**********"
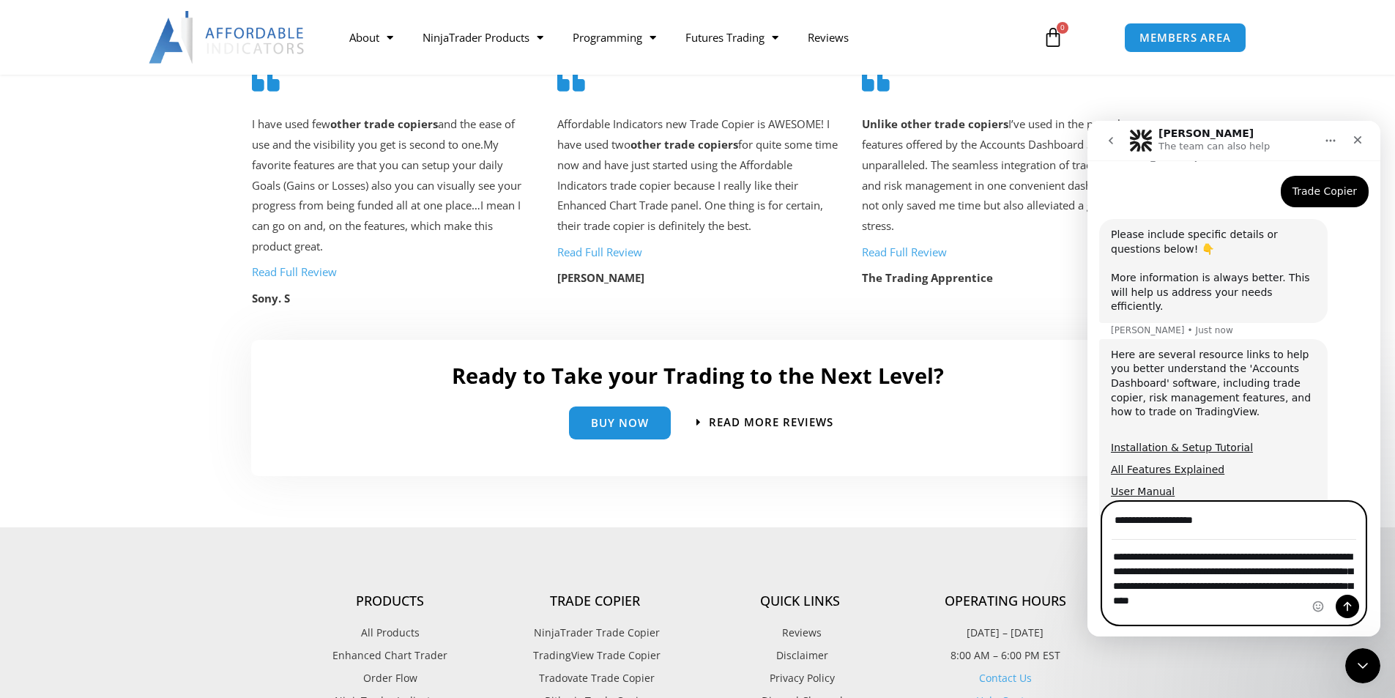
scroll to position [3003, 0]
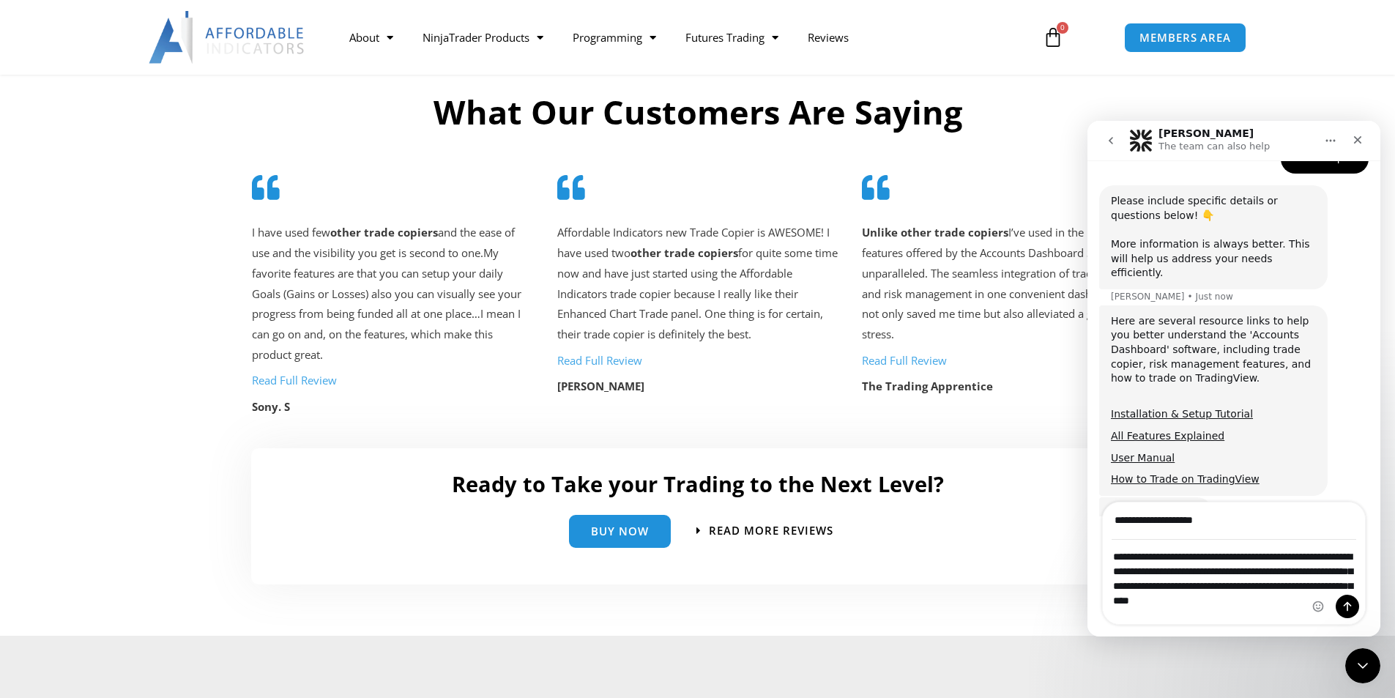
click at [1279, 314] on div "Here are several resource links to help you better understand the 'Accounts Das…" at bounding box center [1213, 357] width 205 height 86
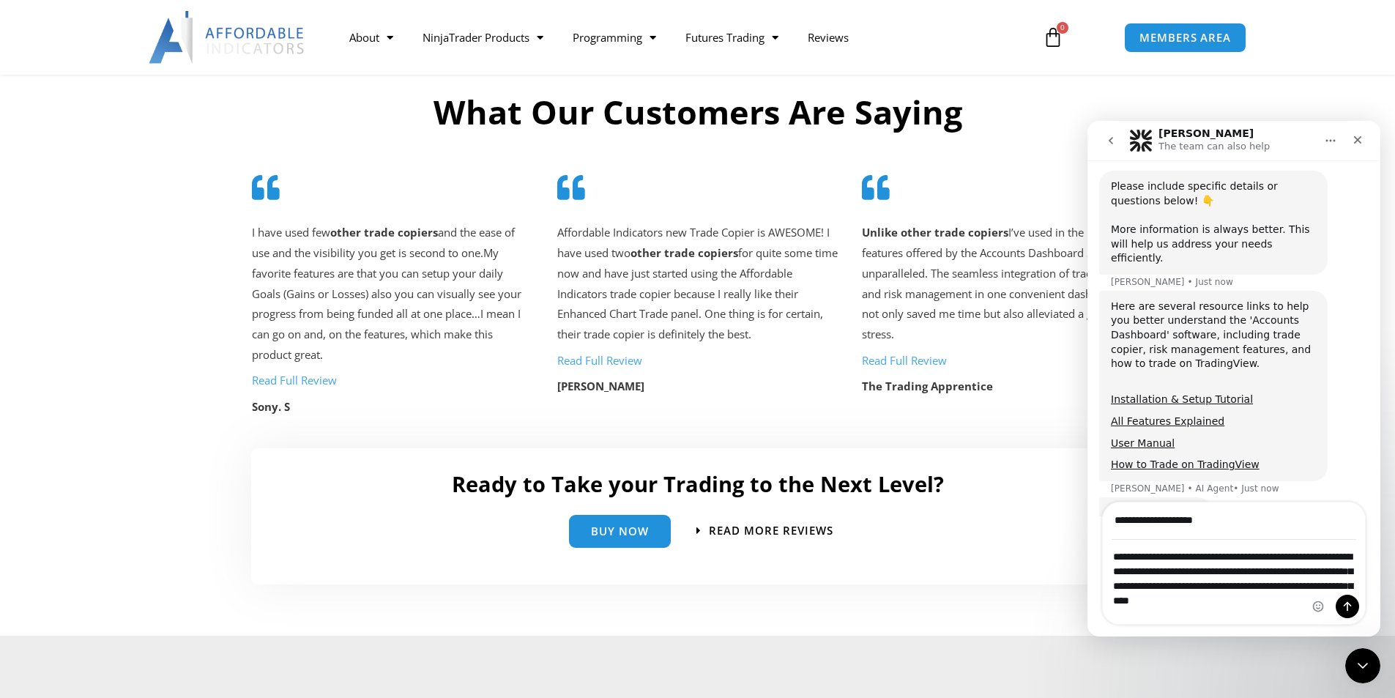
click at [1274, 631] on div "**********" at bounding box center [1234, 569] width 293 height 135
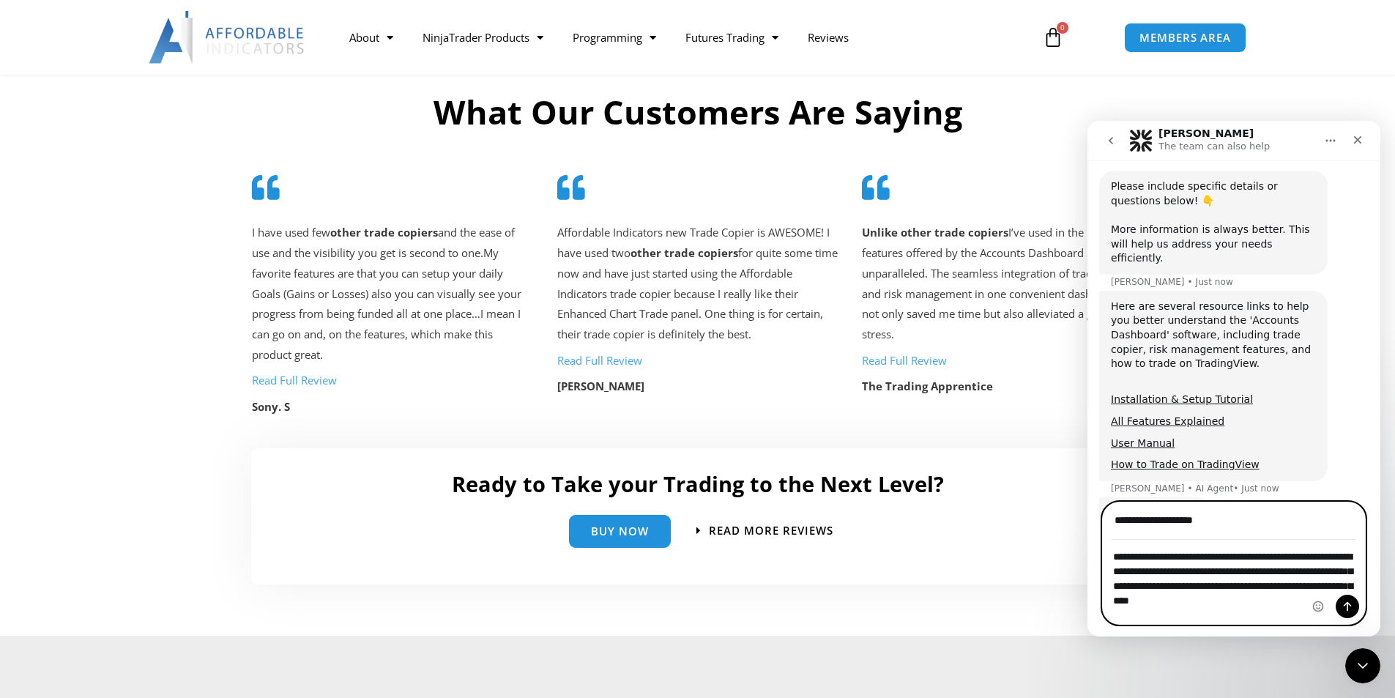
click at [1302, 609] on textarea "**********" at bounding box center [1234, 574] width 262 height 69
click at [1339, 609] on button "Send a message…" at bounding box center [1347, 606] width 23 height 23
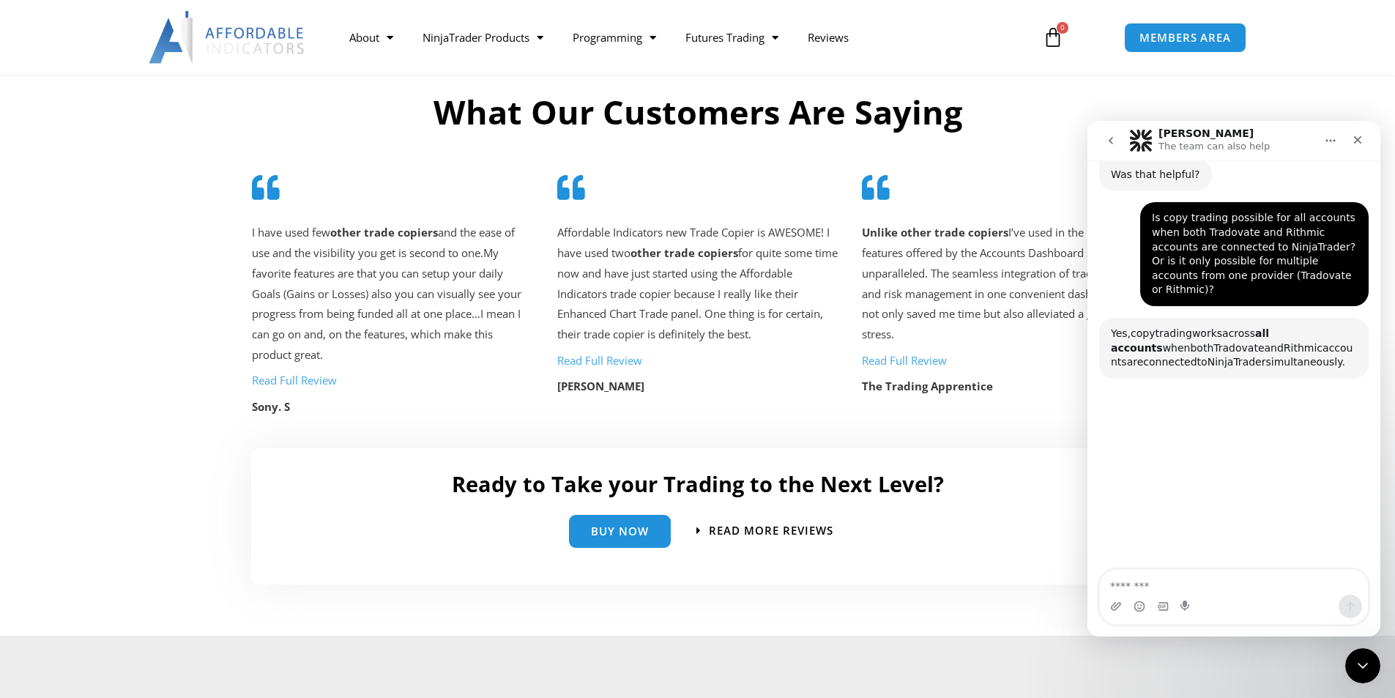
scroll to position [973, 0]
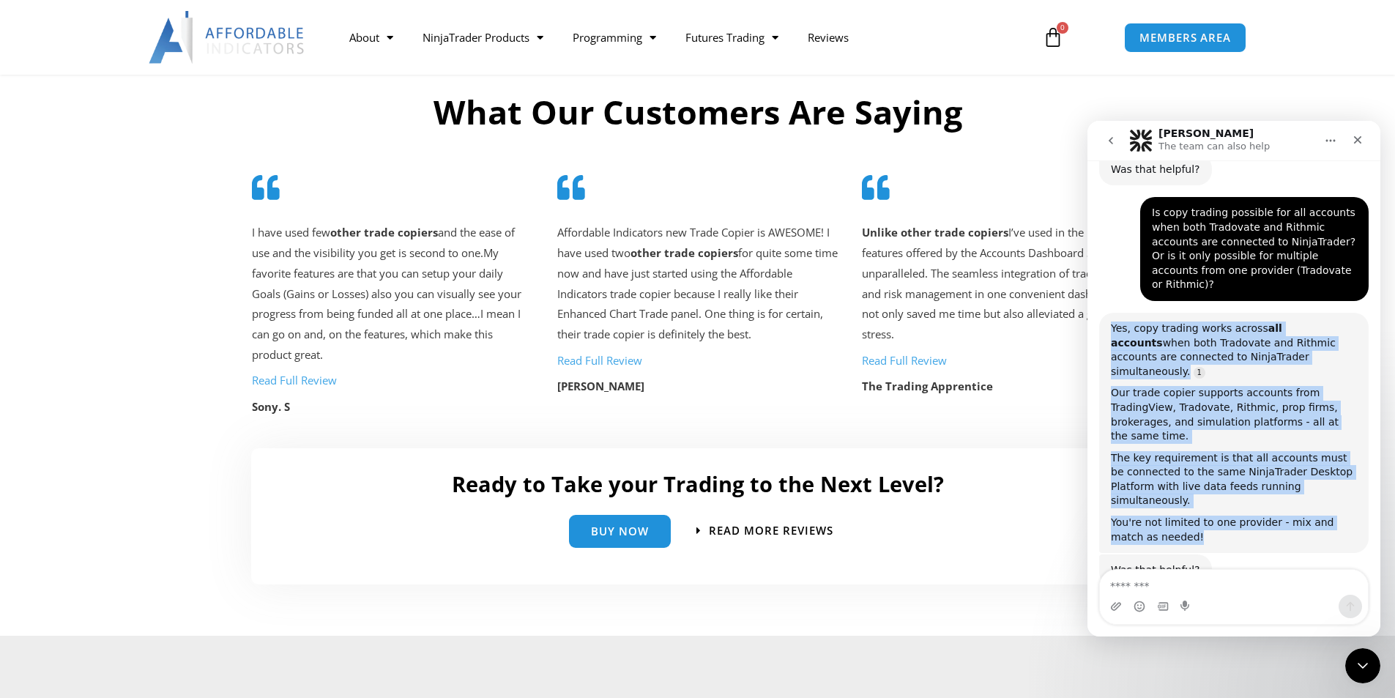
drag, startPoint x: 1112, startPoint y: 269, endPoint x: 1274, endPoint y: 469, distance: 257.3
click at [1274, 469] on div "Yes, copy trading works across all accounts when both Tradovate and Rithmic acc…" at bounding box center [1234, 432] width 246 height 223
copy div "Yes, copy trading works across all accounts when both Tradovate and Rithmic acc…"
click at [1234, 386] on div "Our trade copier supports accounts from TradingView, Tradovate, Rithmic, prop f…" at bounding box center [1234, 414] width 246 height 57
